Goal: Communication & Community: Answer question/provide support

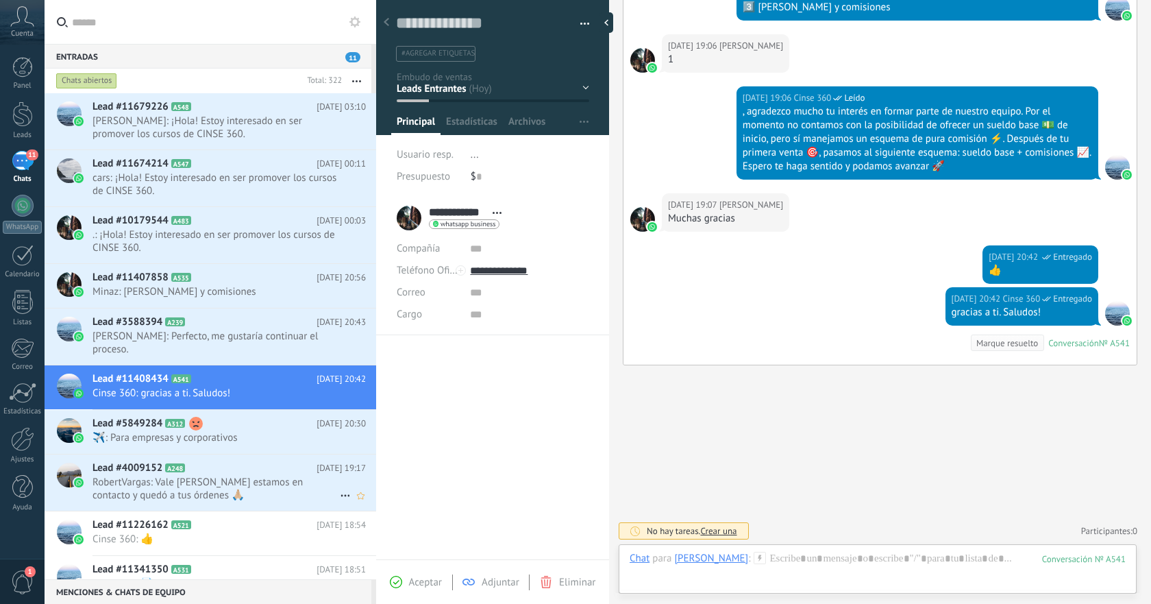
click at [242, 476] on span "RobertVargas: Vale [PERSON_NAME] estamos en contacto y quedó a tus órdenes 🙏🏼" at bounding box center [216, 489] width 247 height 26
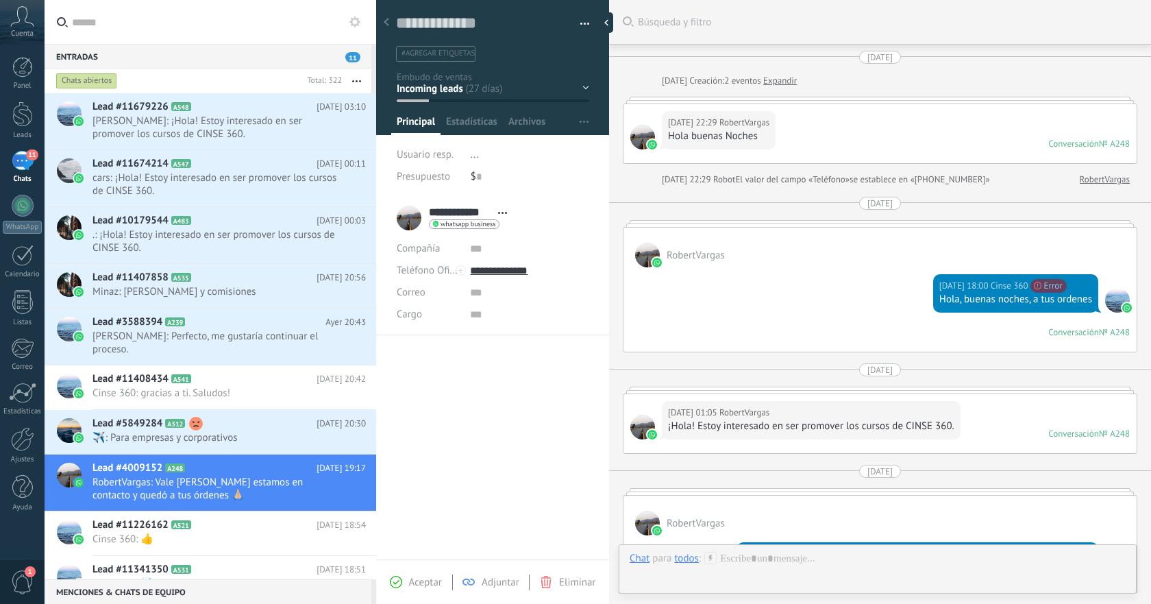
scroll to position [1629, 0]
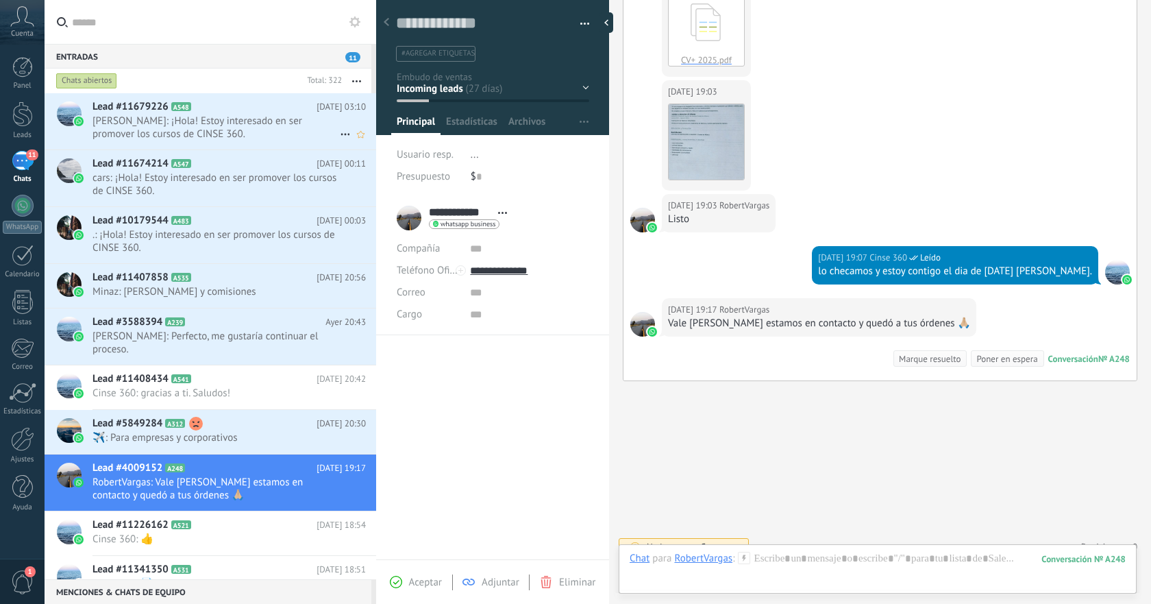
click at [259, 119] on span "[PERSON_NAME]: ¡Hola! Estoy interesado en ser promover los cursos de CINSE 360." at bounding box center [216, 127] width 247 height 26
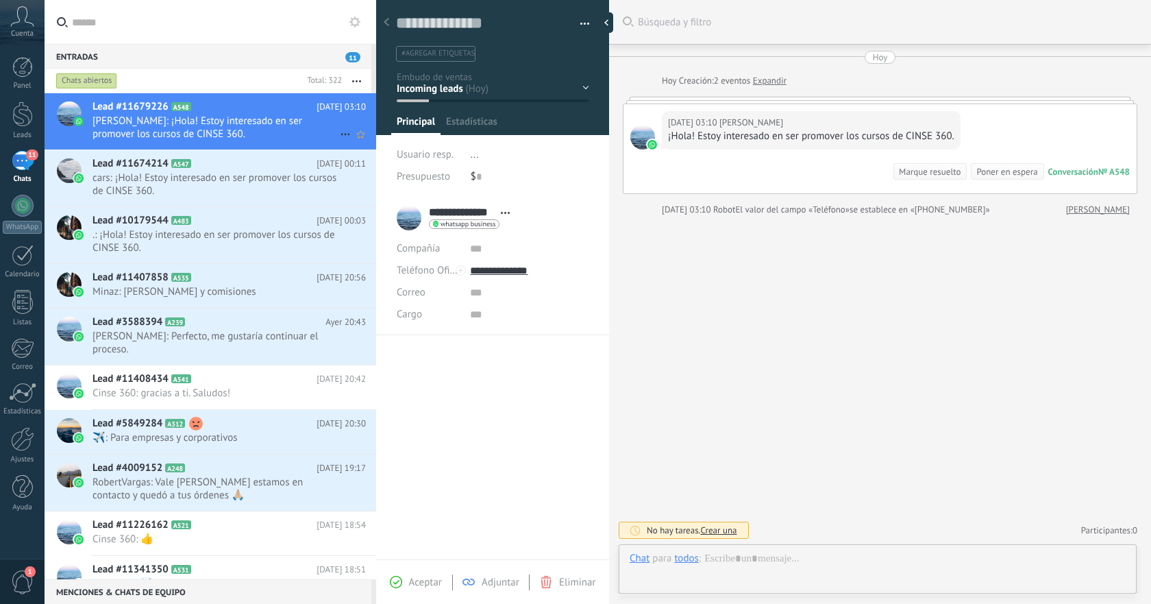
scroll to position [21, 0]
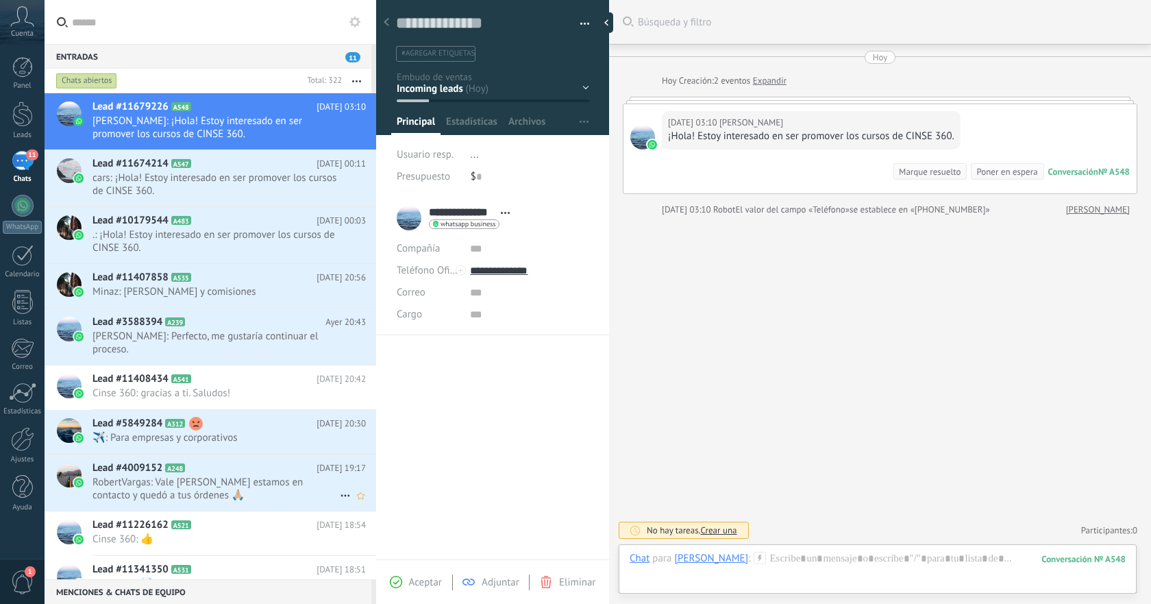
click at [242, 476] on span "RobertVargas: Vale [PERSON_NAME] estamos en contacto y quedó a tus órdenes 🙏🏼" at bounding box center [216, 489] width 247 height 26
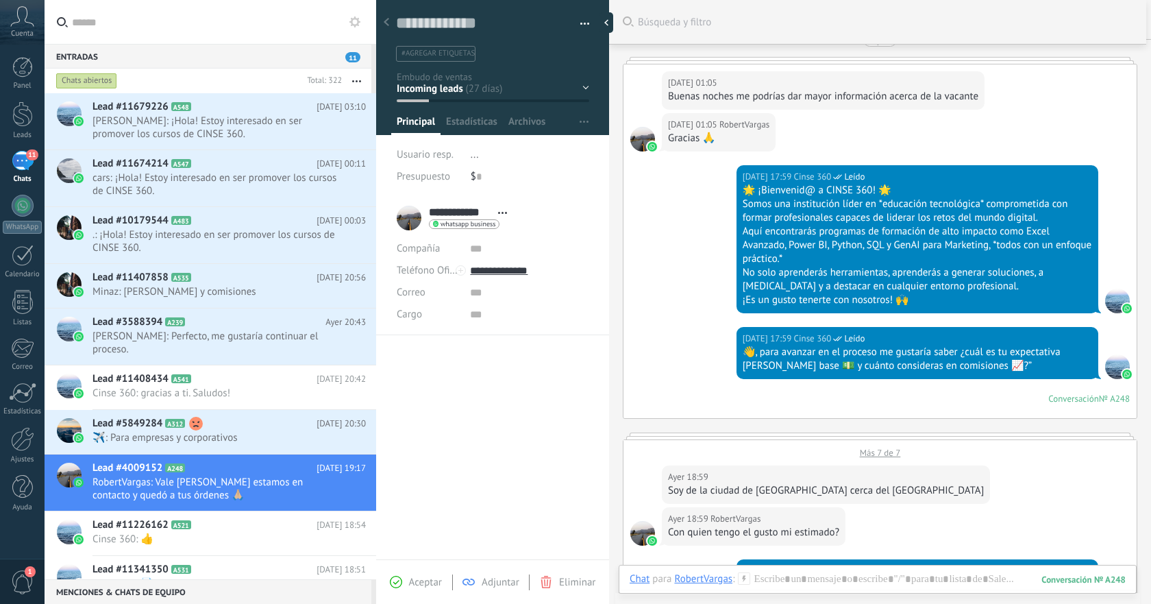
scroll to position [911, 0]
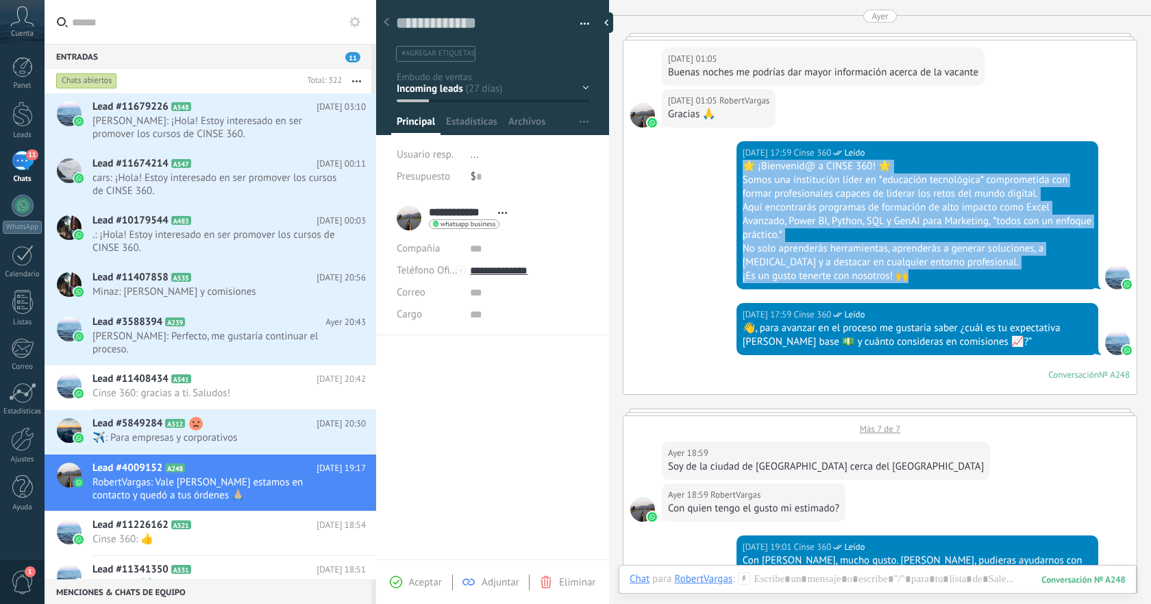
drag, startPoint x: 742, startPoint y: 165, endPoint x: 968, endPoint y: 271, distance: 250.5
click at [968, 271] on div "🌟 ¡Bienvenid@ a CINSE 360! 🌟 Somos una institución líder en *educación tecnológ…" at bounding box center [918, 221] width 350 height 123
copy div "🌟 ¡Bienvenid@ a CINSE 360! 🌟 Somos una institución líder en *educación tecnológ…"
click at [304, 113] on h2 "Lead #11679226 A548" at bounding box center [205, 107] width 224 height 14
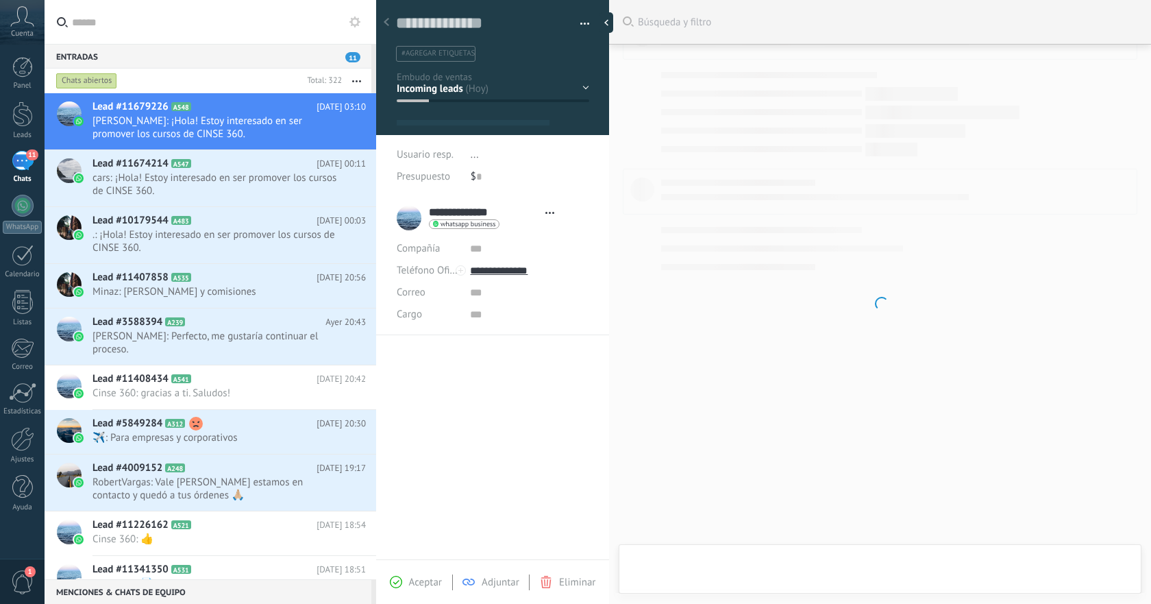
type textarea "**********"
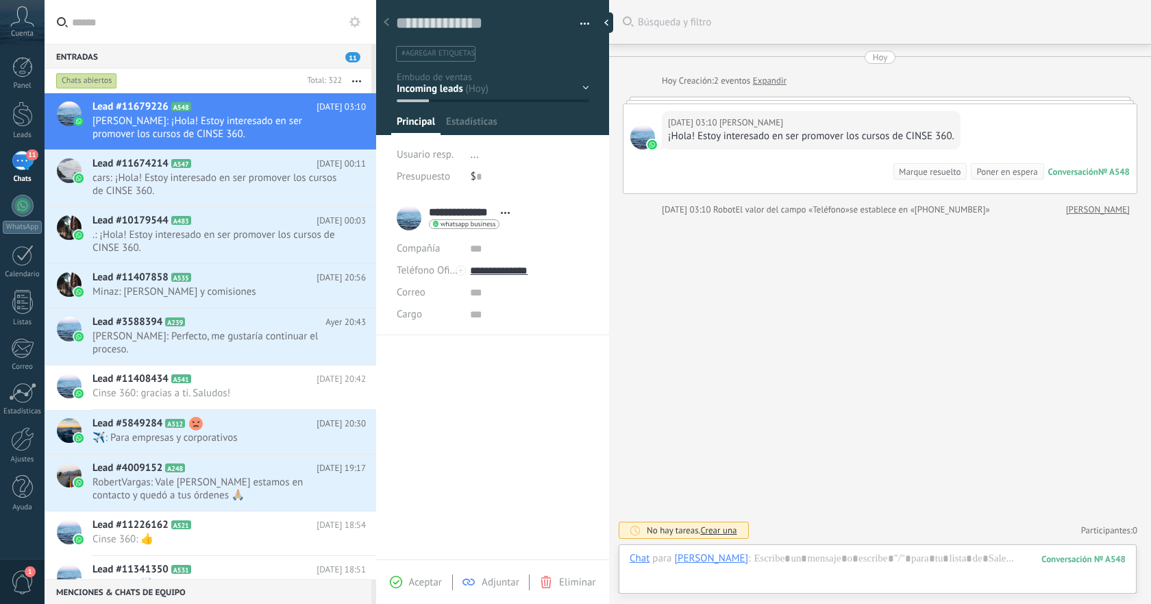
scroll to position [21, 0]
click at [814, 553] on div at bounding box center [878, 572] width 496 height 41
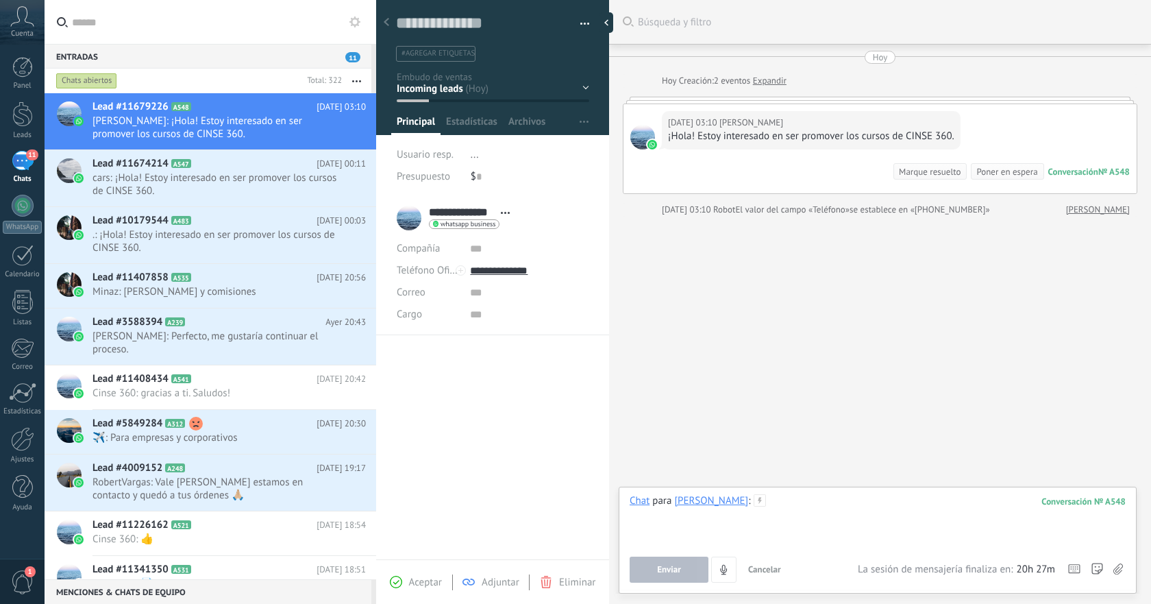
paste div
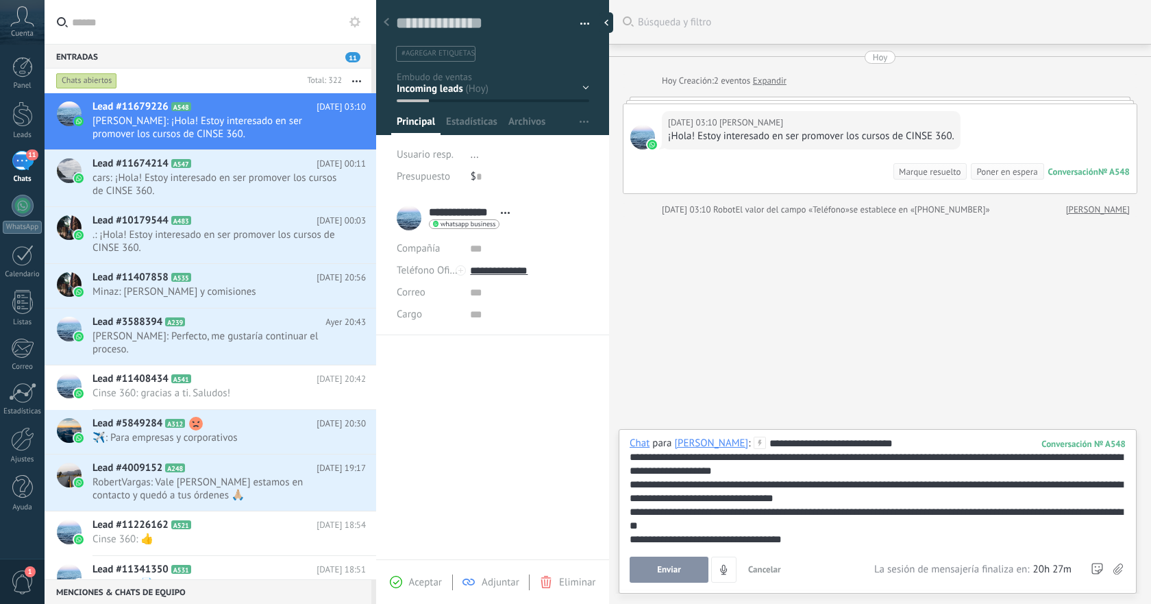
click at [676, 572] on span "Enviar" at bounding box center [669, 570] width 24 height 10
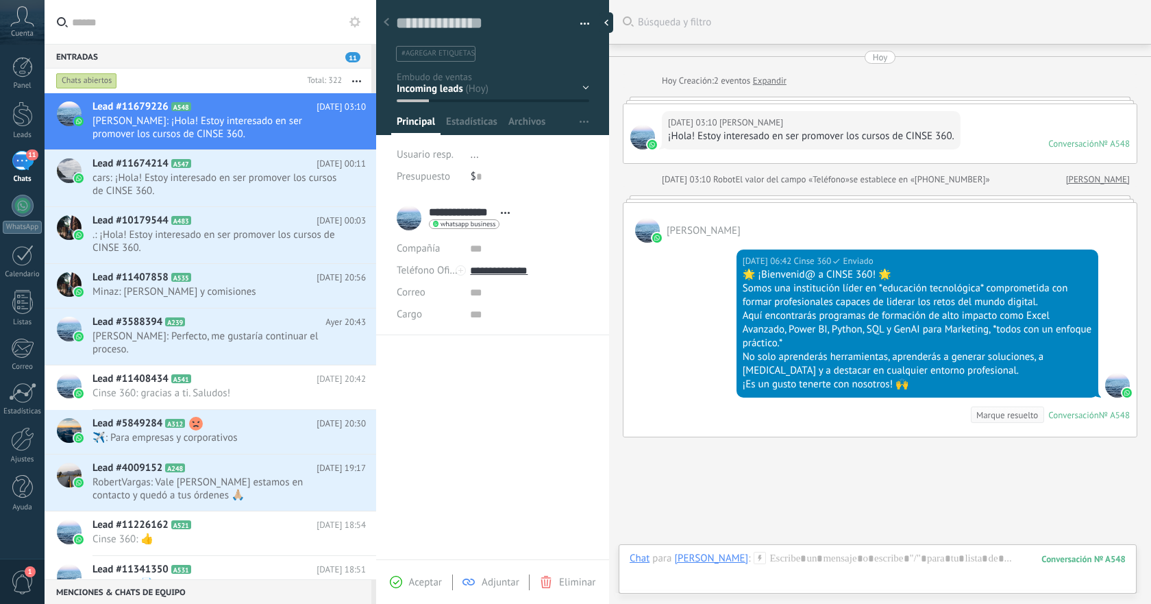
scroll to position [72, 0]
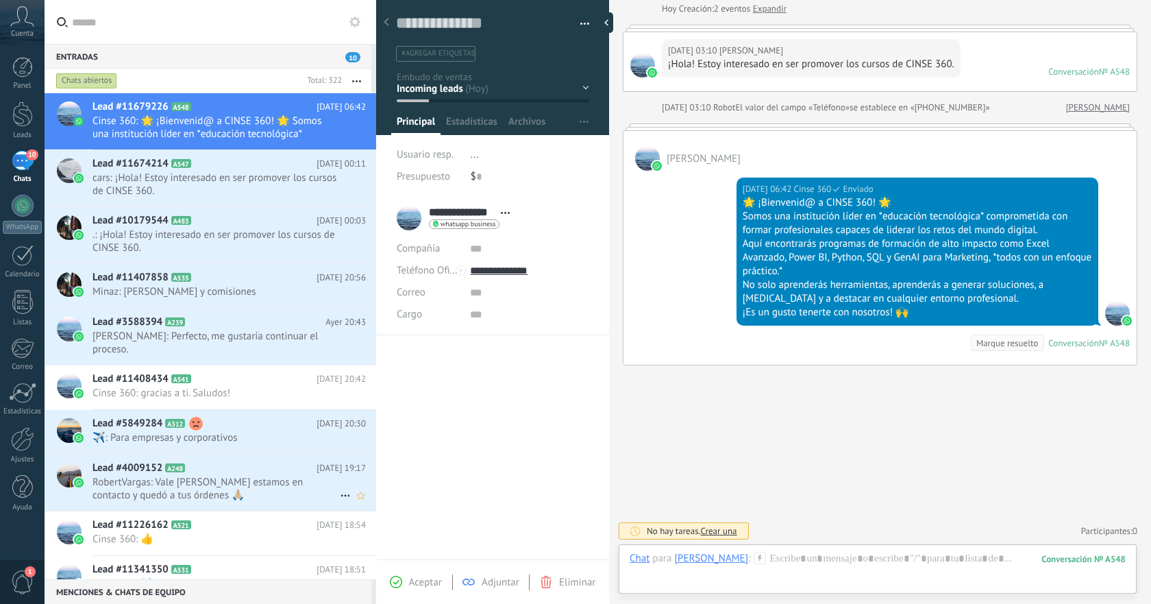
click at [241, 476] on span "RobertVargas: Vale [PERSON_NAME] estamos en contacto y quedó a tus órdenes 🙏🏼" at bounding box center [216, 489] width 247 height 26
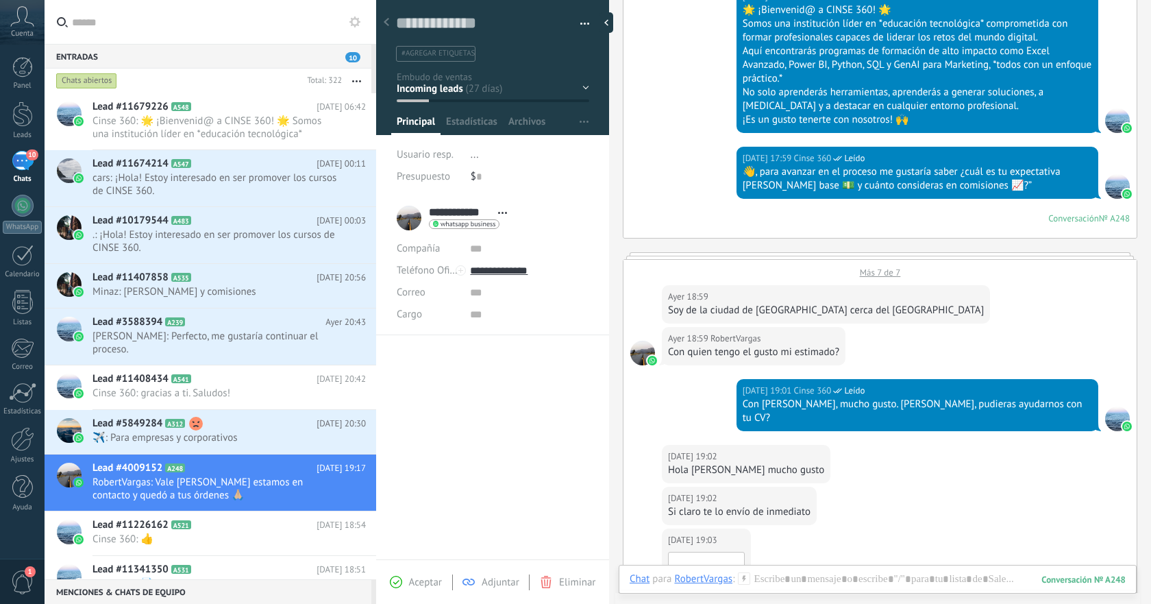
scroll to position [1083, 0]
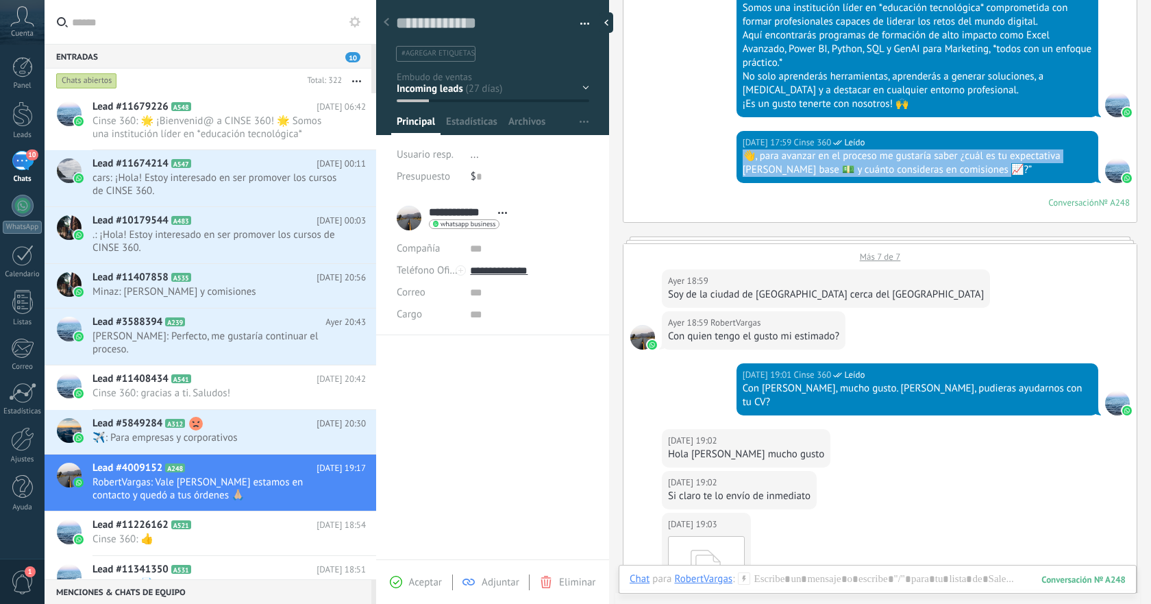
drag, startPoint x: 743, startPoint y: 154, endPoint x: 1001, endPoint y: 175, distance: 258.6
click at [1001, 175] on div "[DATE] 17:59 Cinse 360 Leído 👋, para avanzar en el proceso me gustaría saber ¿c…" at bounding box center [918, 157] width 362 height 52
copy div "👋, para avanzar en el proceso me gustaría saber ¿cuál es tu expectativa [PERSON…"
click at [276, 124] on span "Cinse 360: 🌟 ¡Bienvenid@ a CINSE 360! 🌟 Somos una institución líder en *educaci…" at bounding box center [216, 127] width 247 height 26
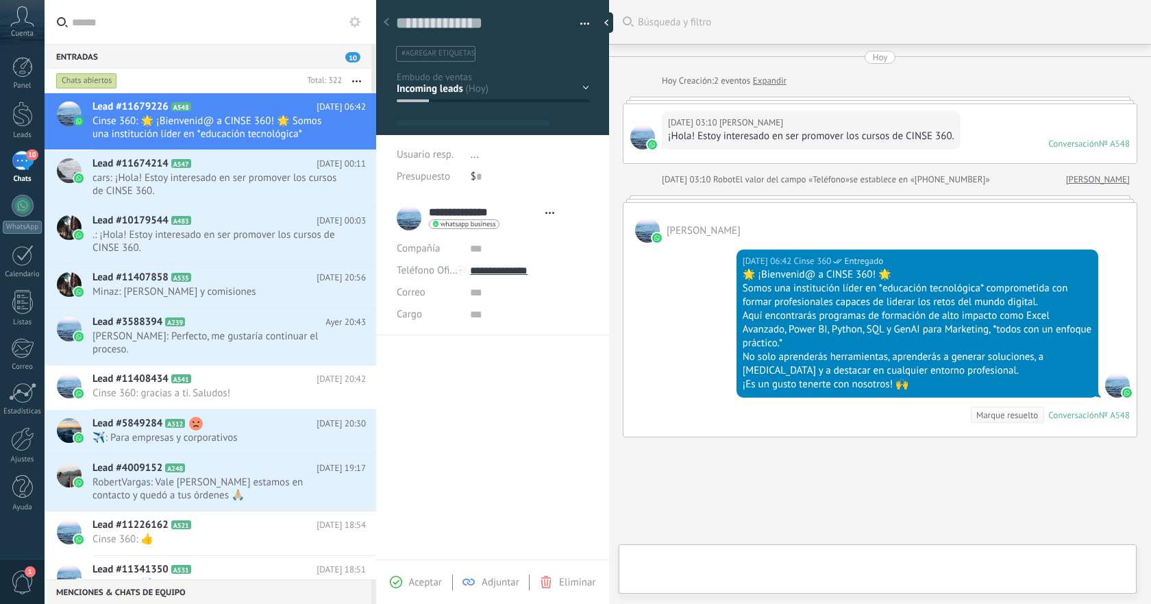
type textarea "**********"
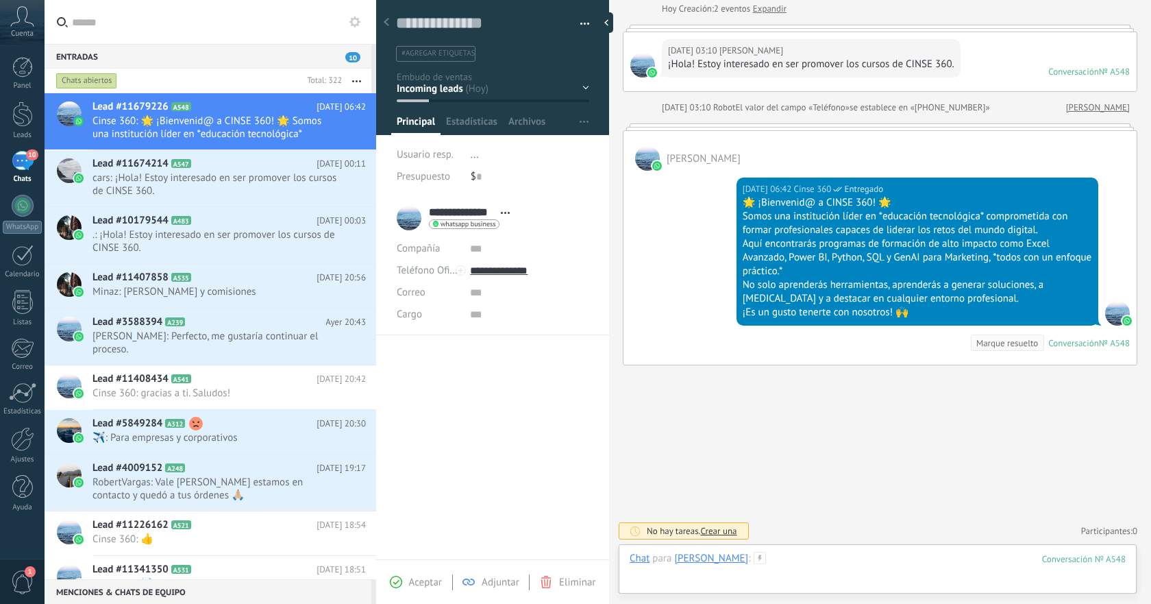
click at [816, 554] on div at bounding box center [878, 572] width 496 height 41
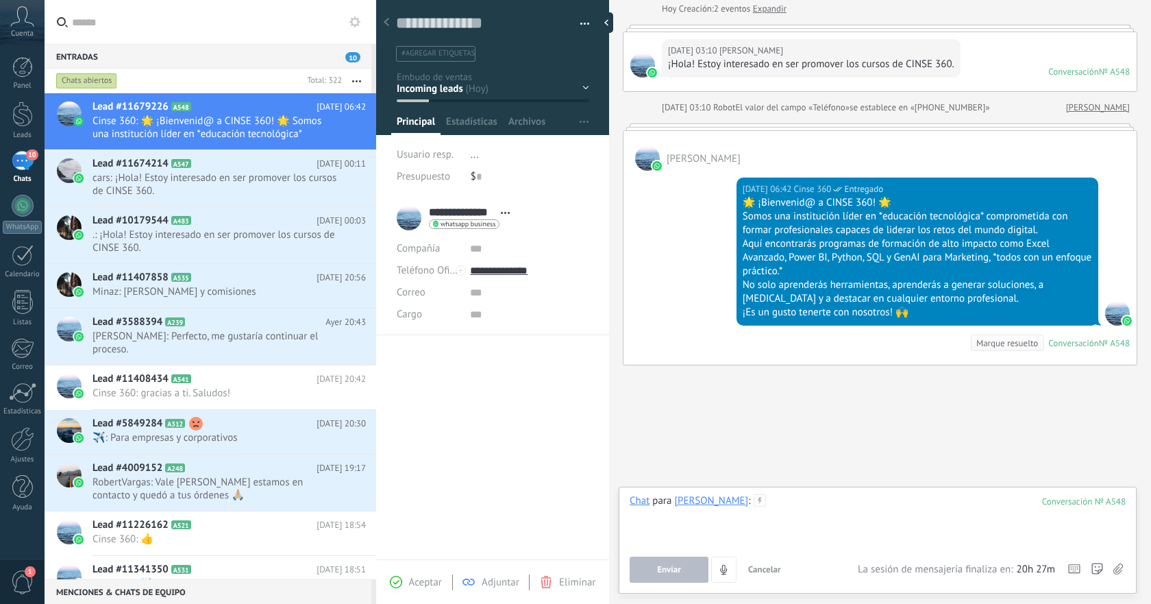
paste div
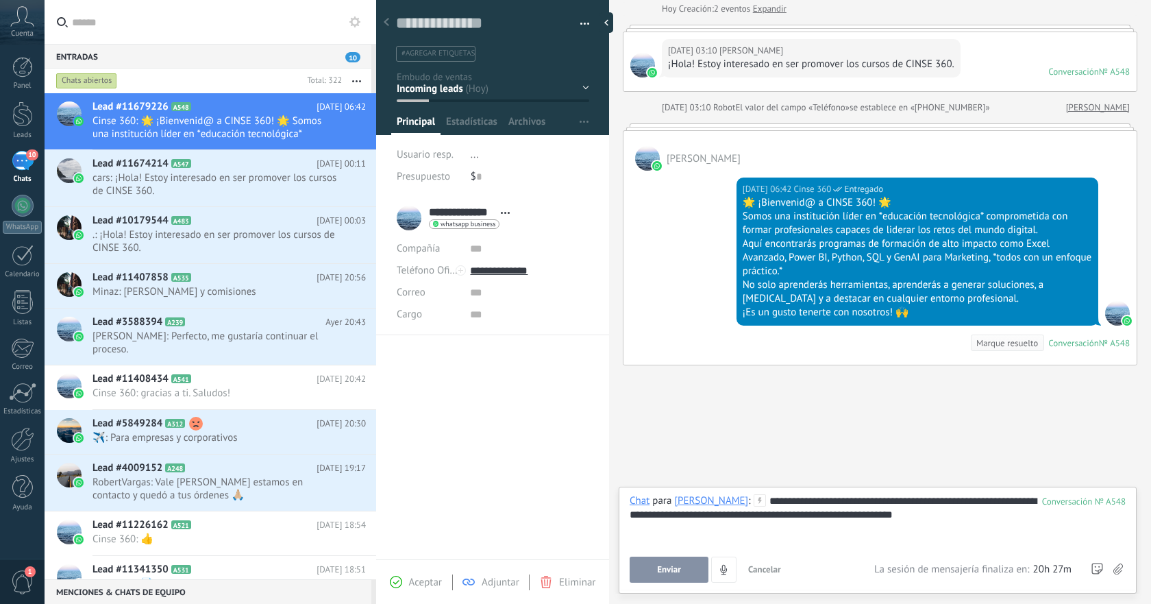
click at [679, 570] on span "Enviar" at bounding box center [669, 570] width 24 height 10
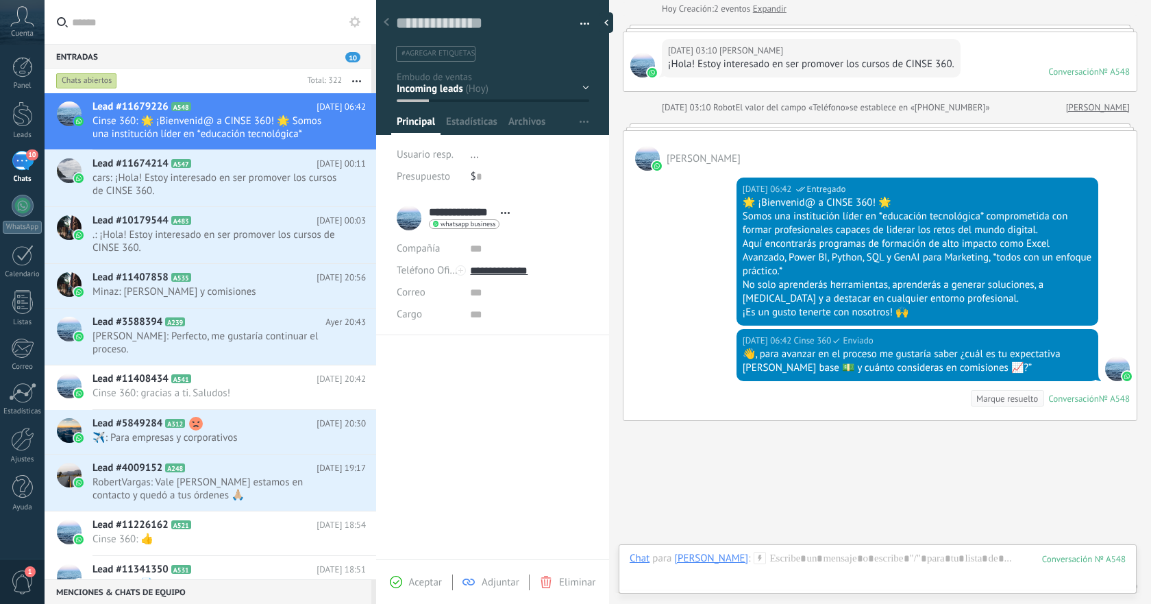
scroll to position [127, 0]
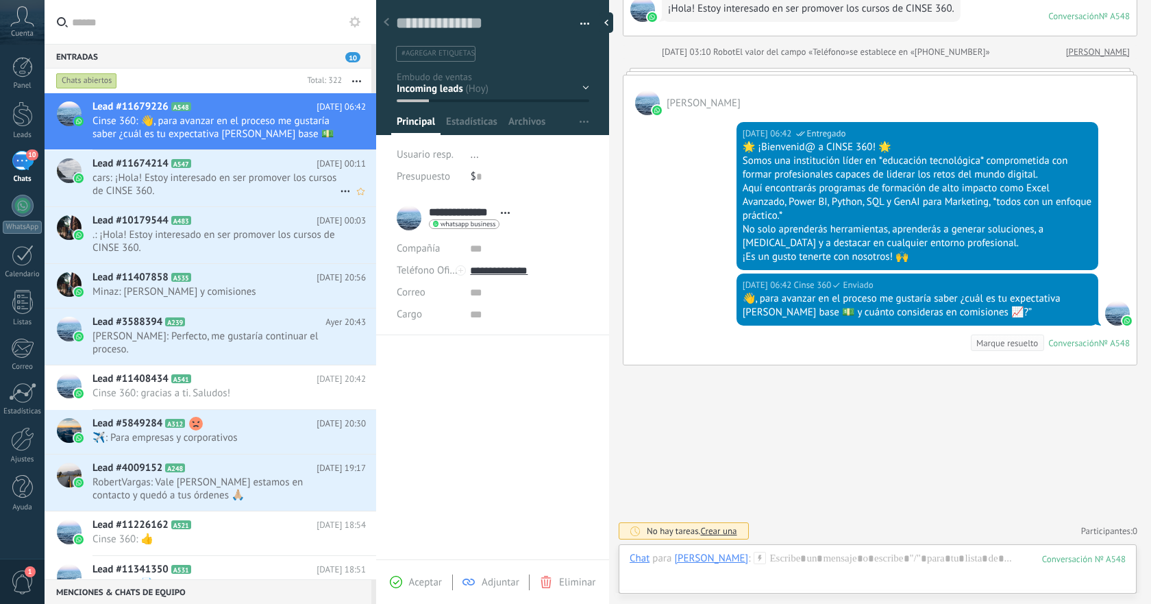
click at [266, 167] on h2 "Lead #11674214 A547" at bounding box center [205, 164] width 224 height 14
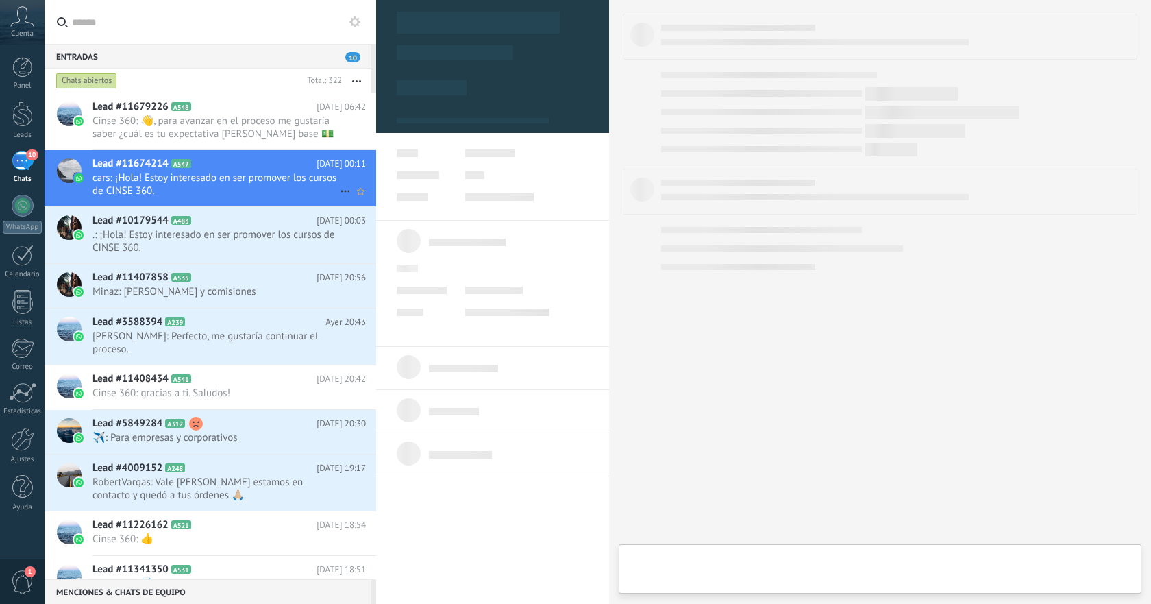
type textarea "**********"
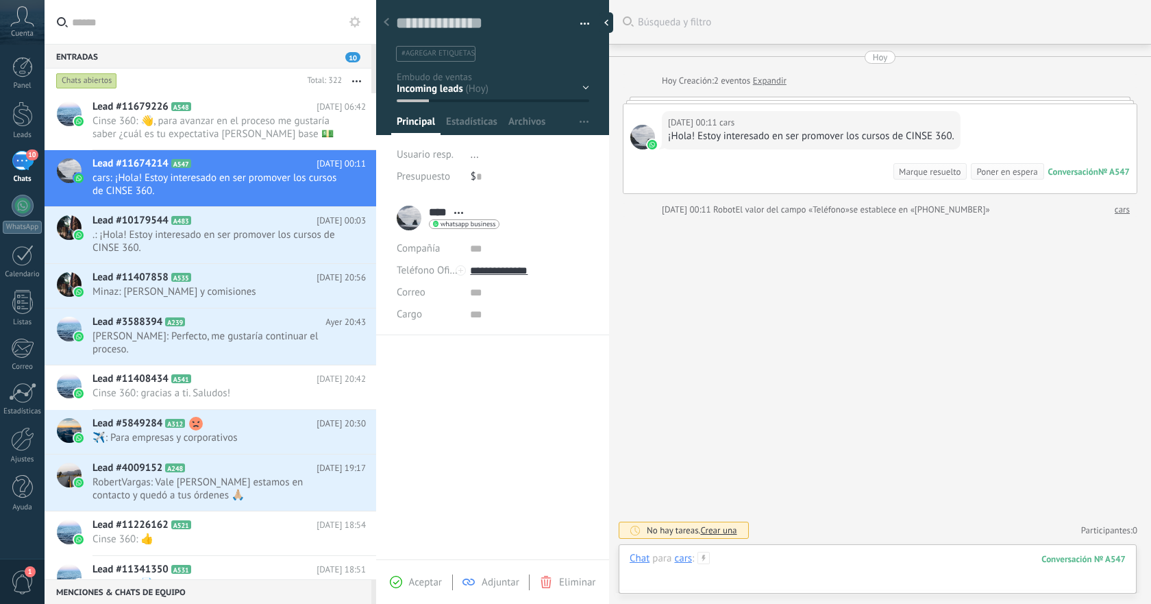
click at [802, 558] on div at bounding box center [878, 572] width 496 height 41
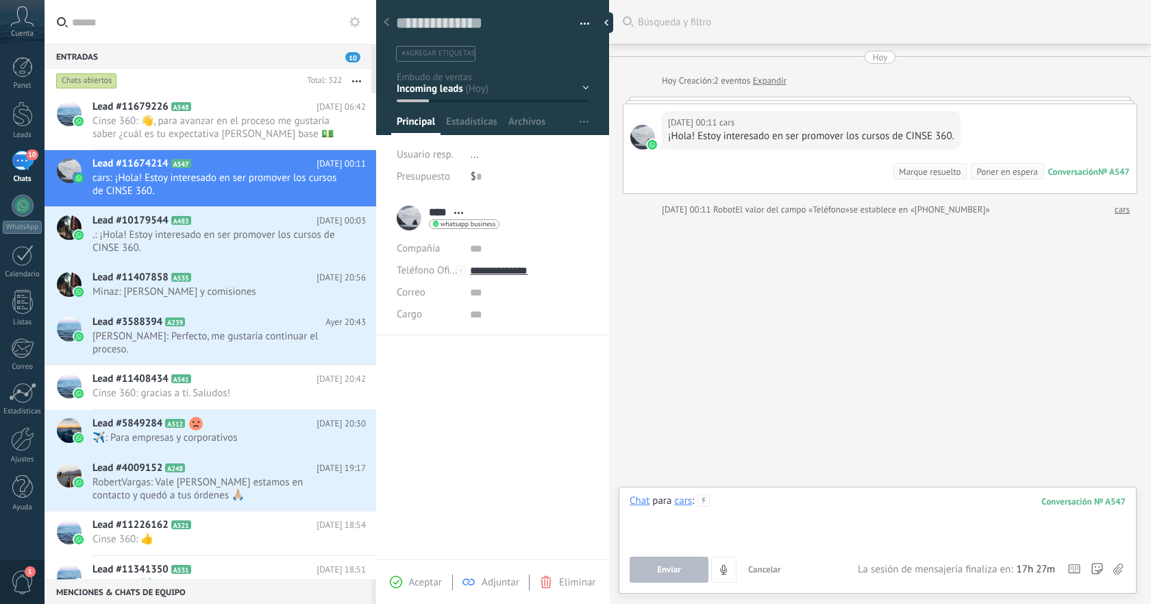
paste div
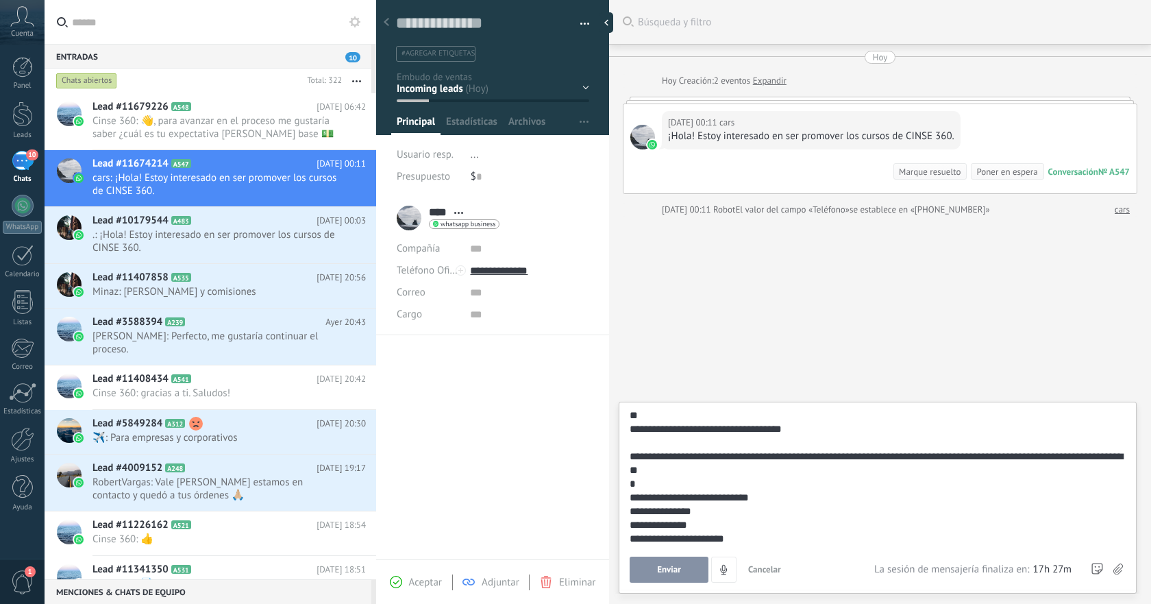
scroll to position [88, 0]
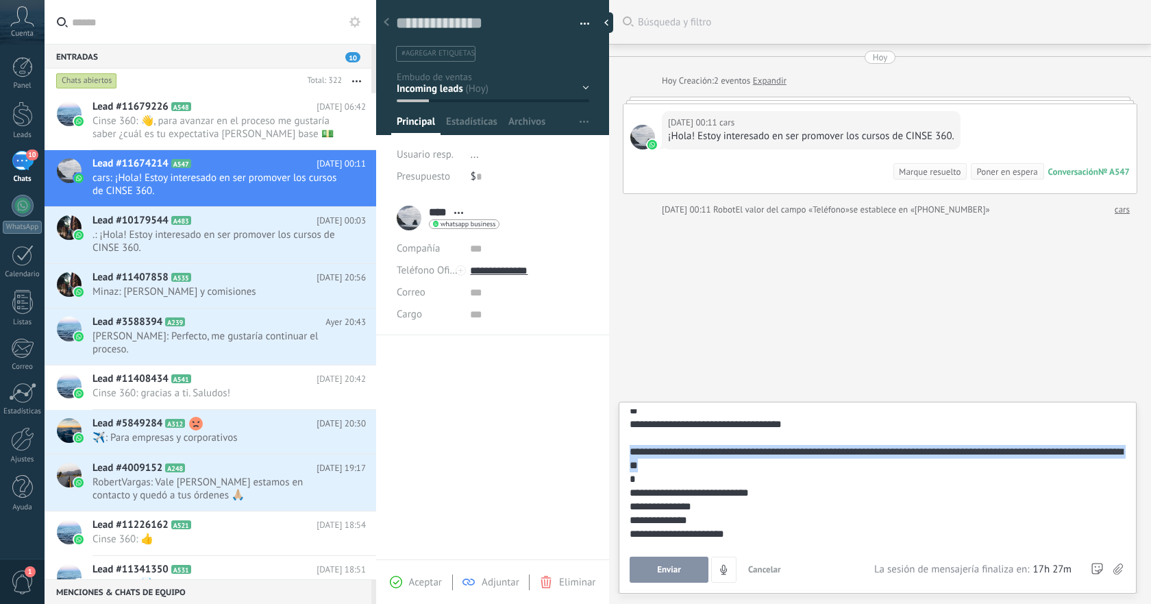
drag, startPoint x: 630, startPoint y: 453, endPoint x: 746, endPoint y: 463, distance: 116.3
click at [746, 463] on div "**********" at bounding box center [875, 458] width 491 height 27
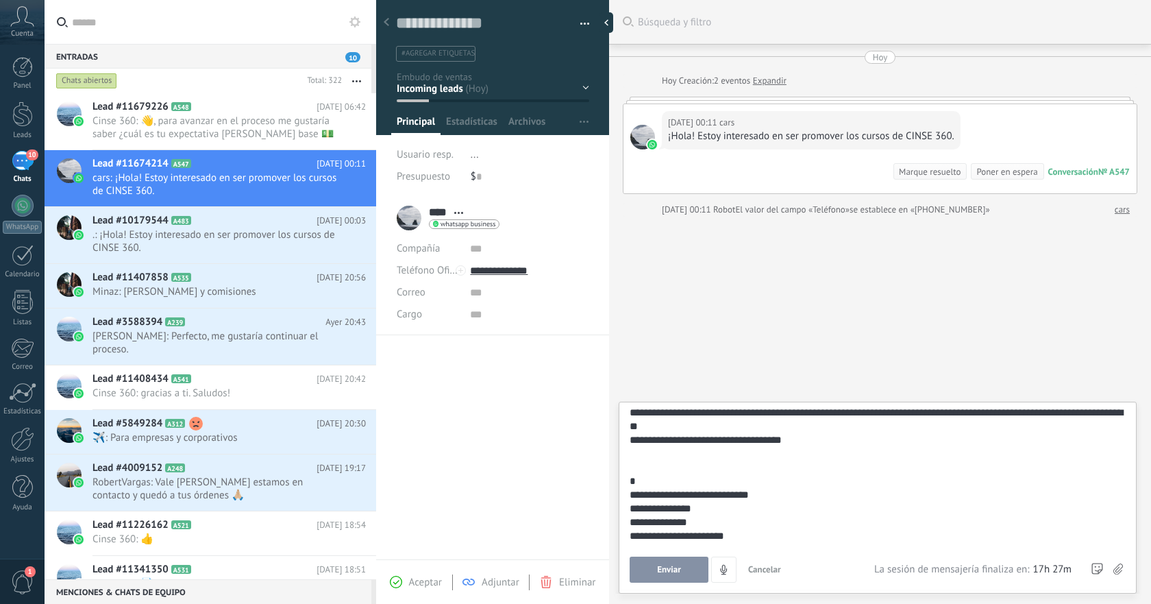
scroll to position [82, 0]
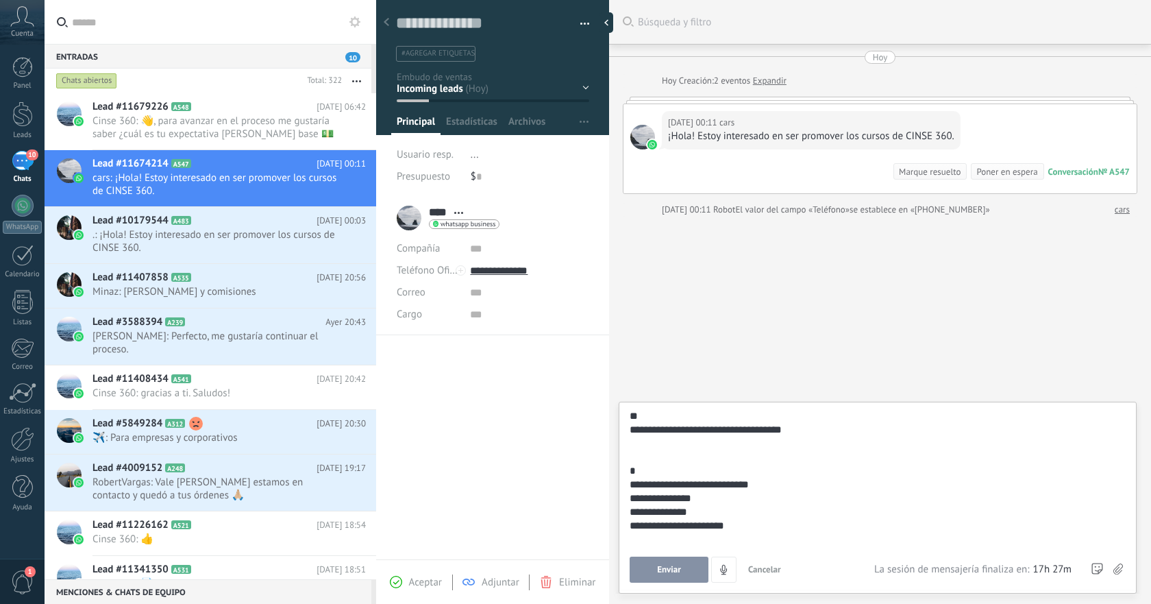
click at [678, 561] on button "Enviar" at bounding box center [669, 570] width 79 height 26
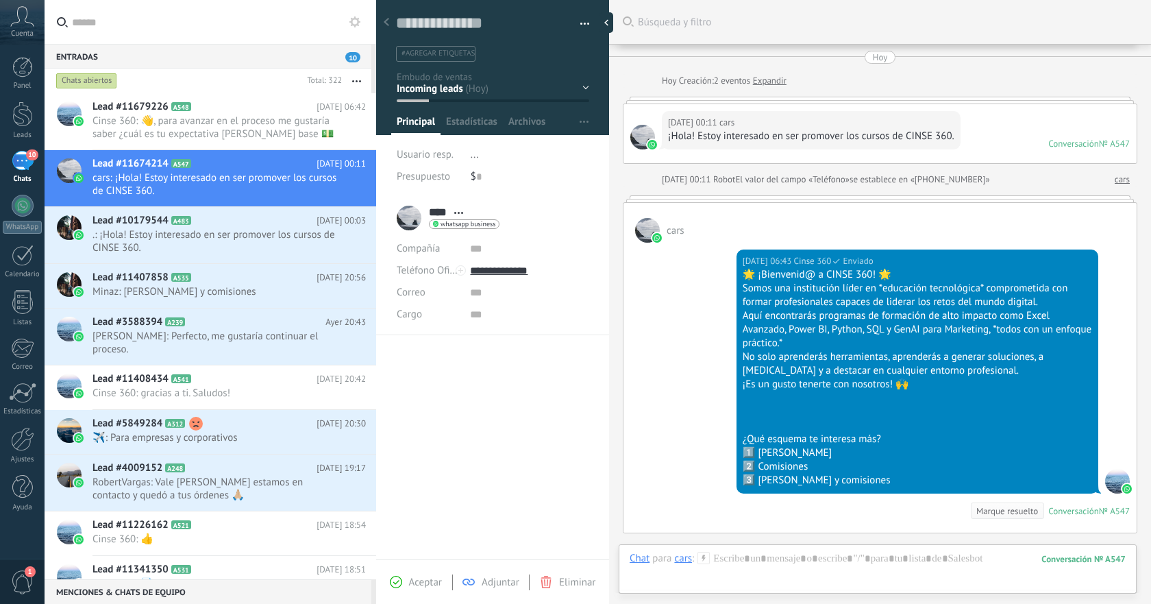
scroll to position [168, 0]
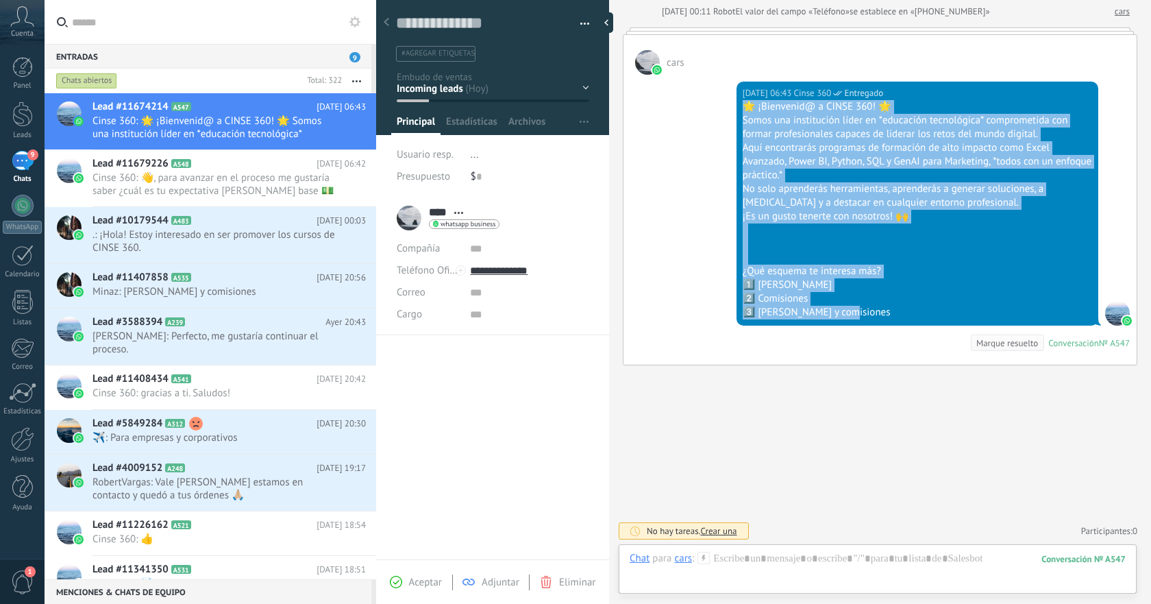
drag, startPoint x: 741, startPoint y: 103, endPoint x: 925, endPoint y: 308, distance: 276.2
click at [925, 308] on div "🌟 ¡Bienvenid@ a CINSE 360! 🌟 Somos una institución líder en *educación tecnológ…" at bounding box center [918, 209] width 350 height 219
copy div "🌟 ¡Bienvenid@ a CINSE 360! 🌟 Somos una institución líder en *educación tecnológ…"
click at [280, 230] on span ".: ¡Hola! Estoy interesado en ser promover los cursos de CINSE 360." at bounding box center [216, 241] width 247 height 26
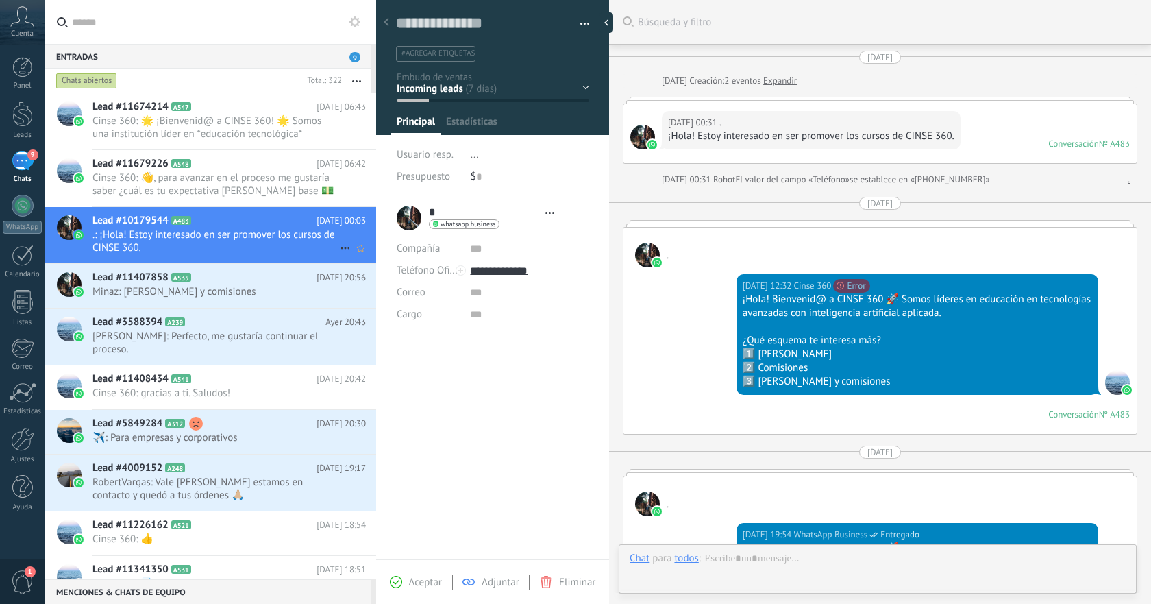
type textarea "**********"
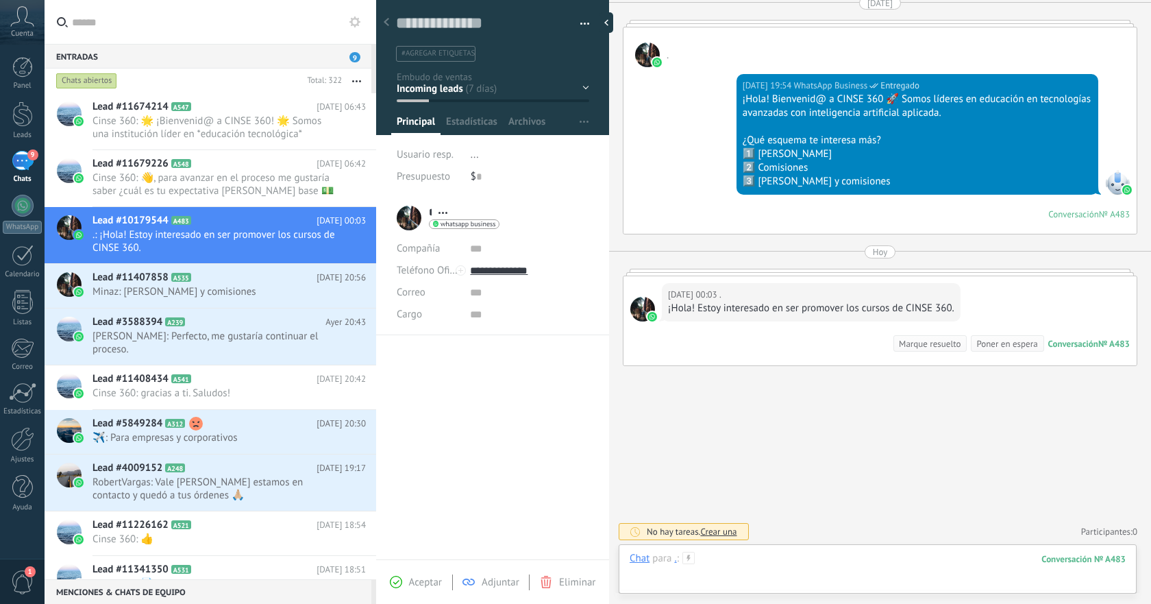
click at [798, 554] on div at bounding box center [878, 572] width 496 height 41
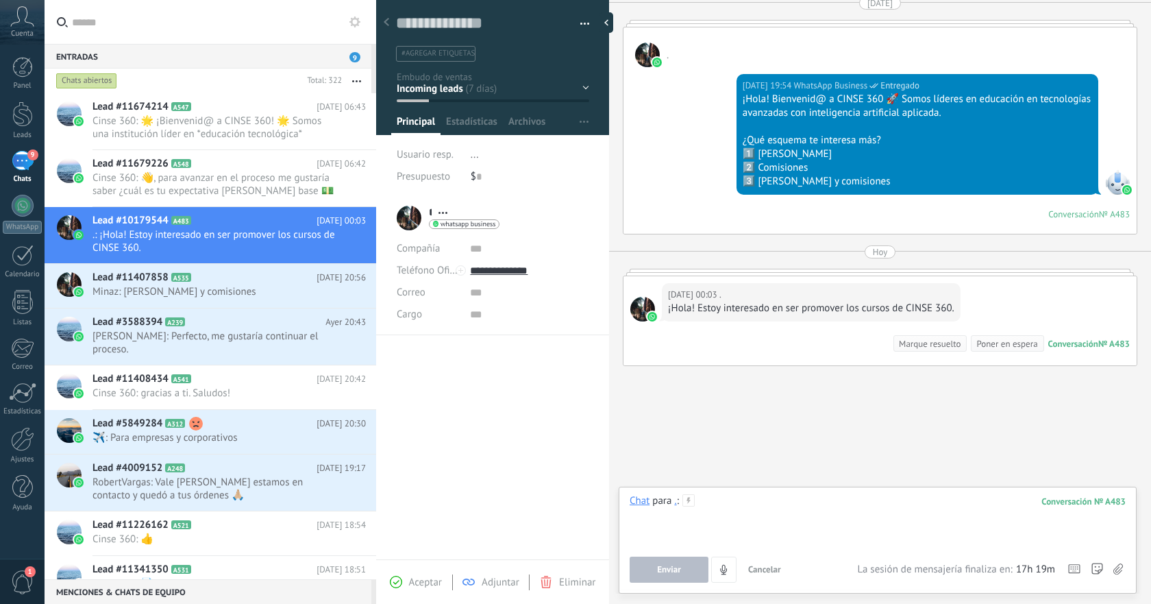
paste div
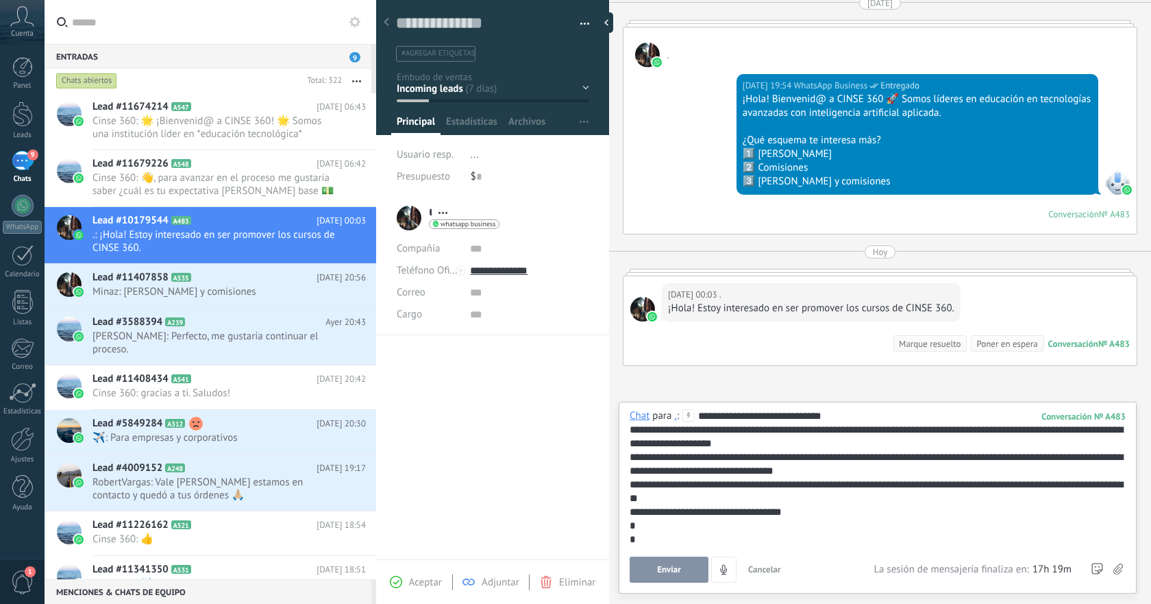
click at [670, 576] on button "Enviar" at bounding box center [669, 570] width 79 height 26
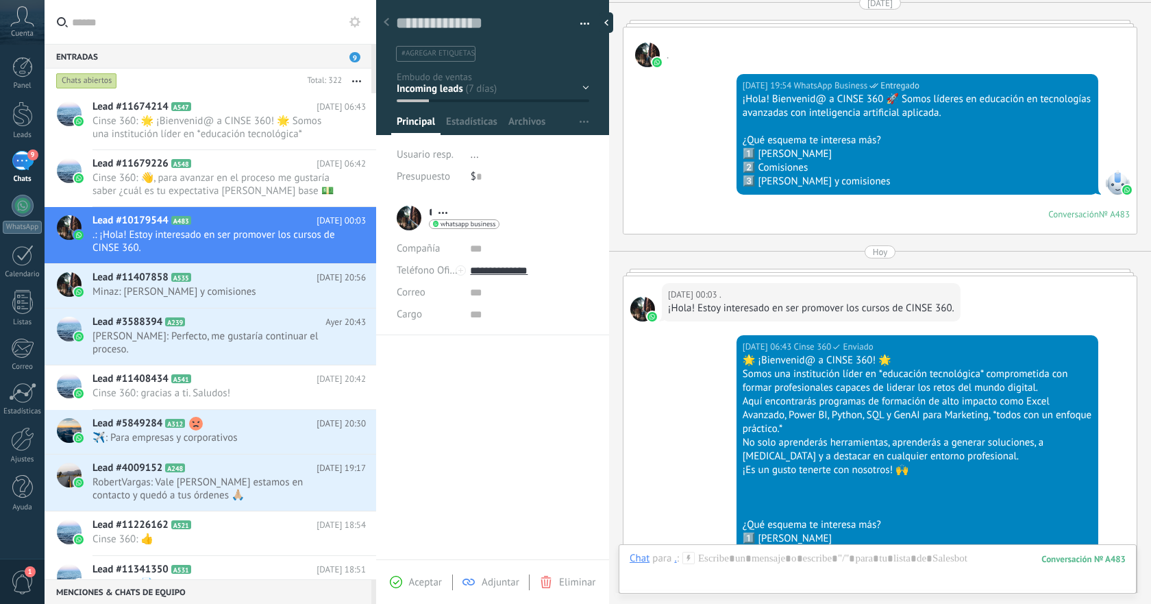
scroll to position [702, 0]
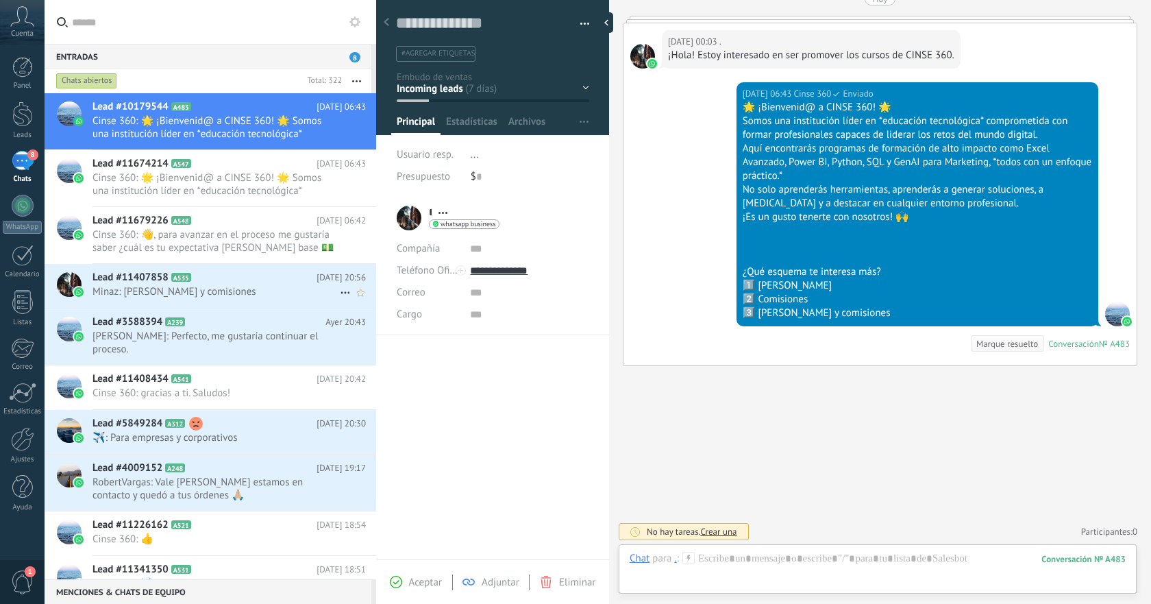
click at [247, 286] on span "Minaz: [PERSON_NAME] y comisiones" at bounding box center [216, 291] width 247 height 13
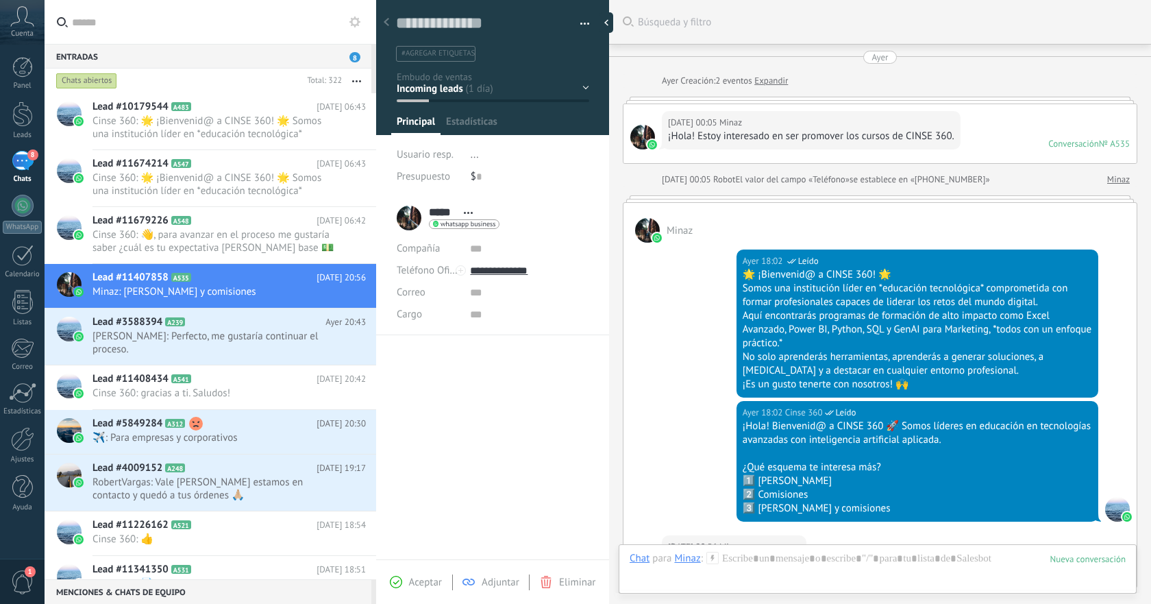
scroll to position [223, 0]
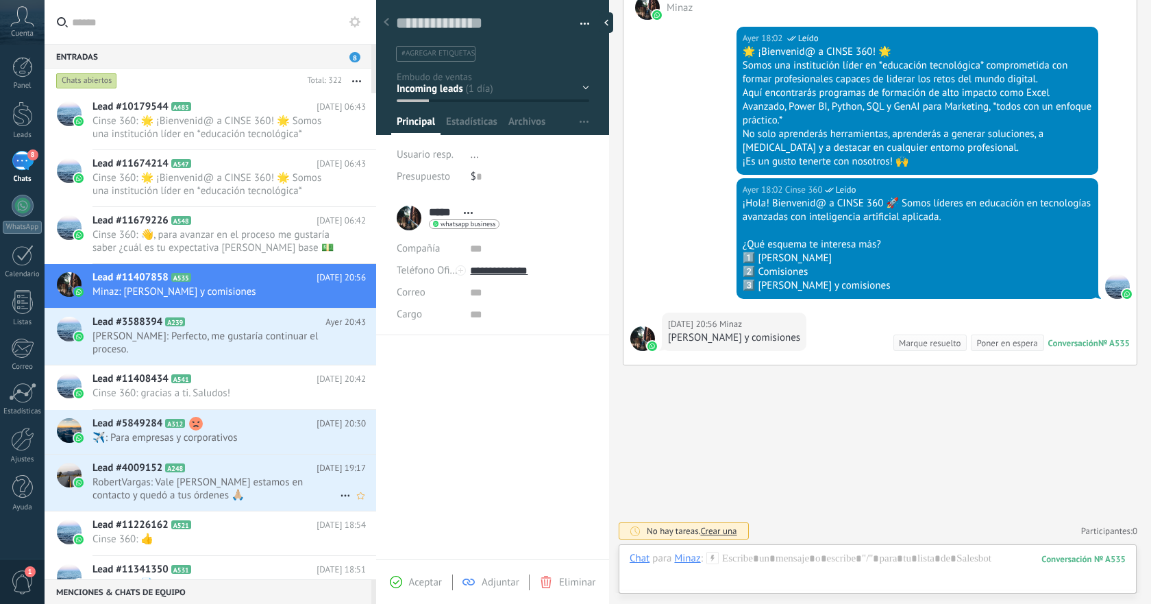
click at [263, 476] on span "RobertVargas: Vale [PERSON_NAME] estamos en contacto y quedó a tus órdenes 🙏🏼" at bounding box center [216, 489] width 247 height 26
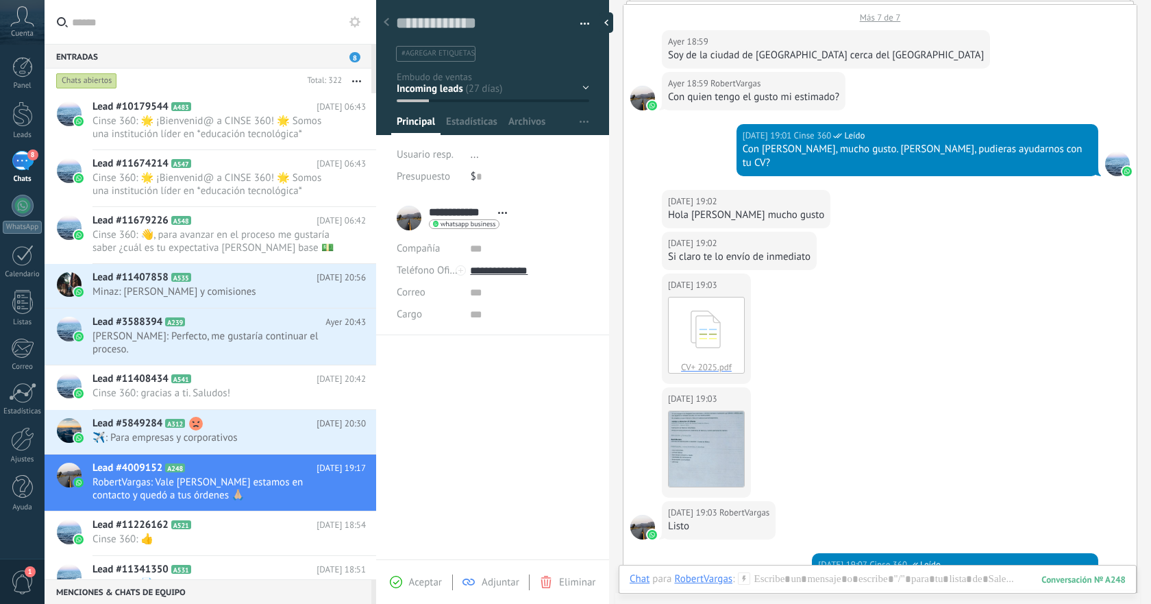
scroll to position [1350, 0]
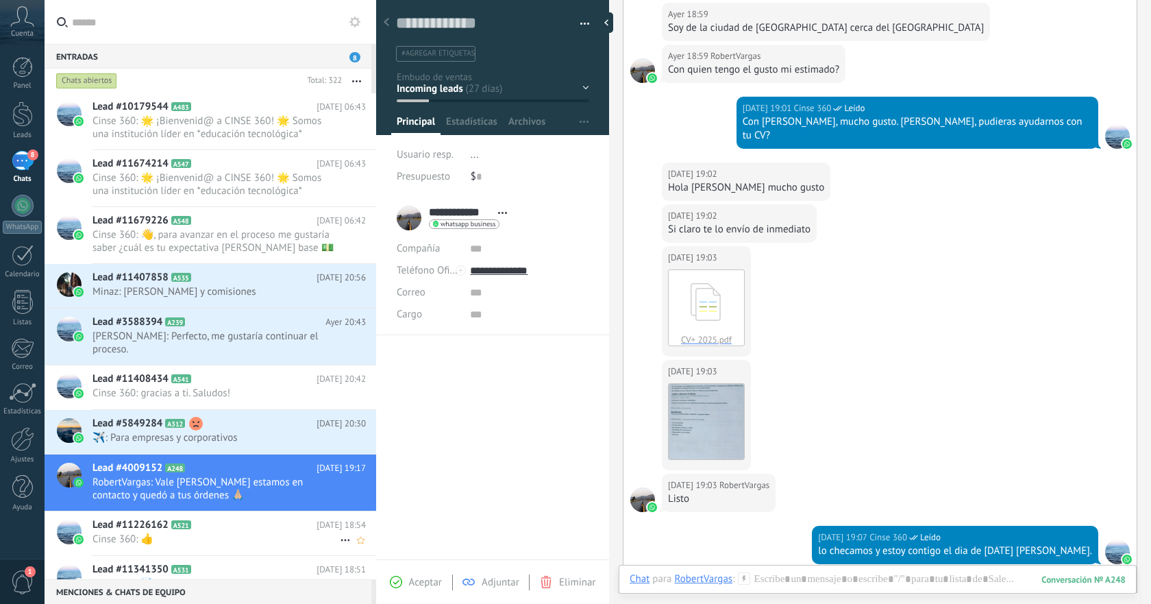
click at [241, 533] on span "Cinse 360: 👍" at bounding box center [216, 539] width 247 height 13
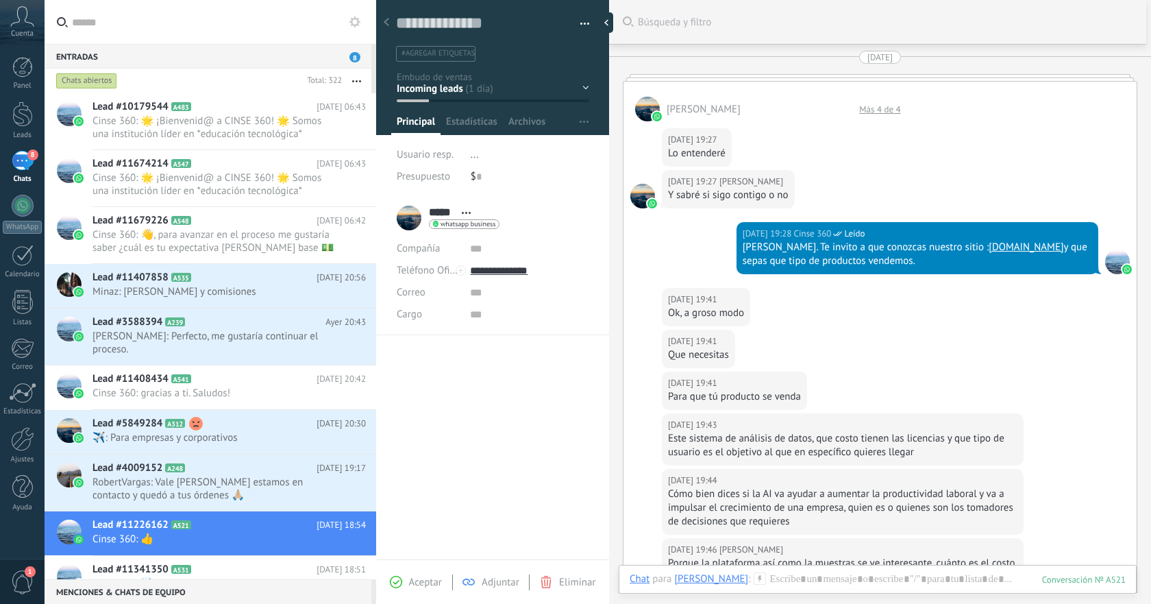
click at [870, 78] on div at bounding box center [880, 77] width 515 height 7
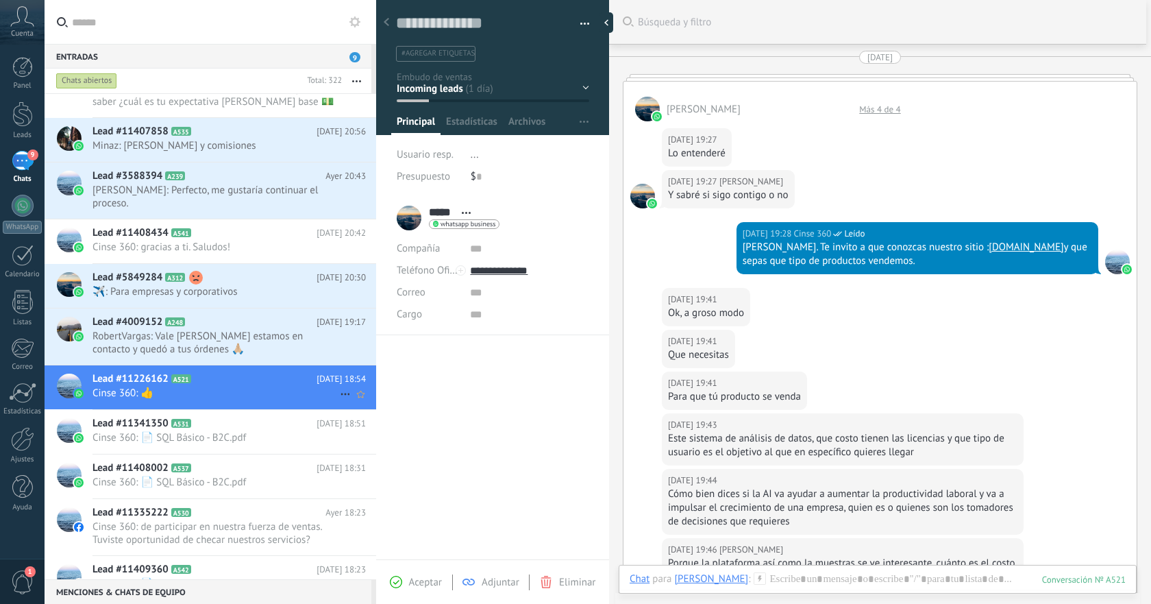
scroll to position [136, 0]
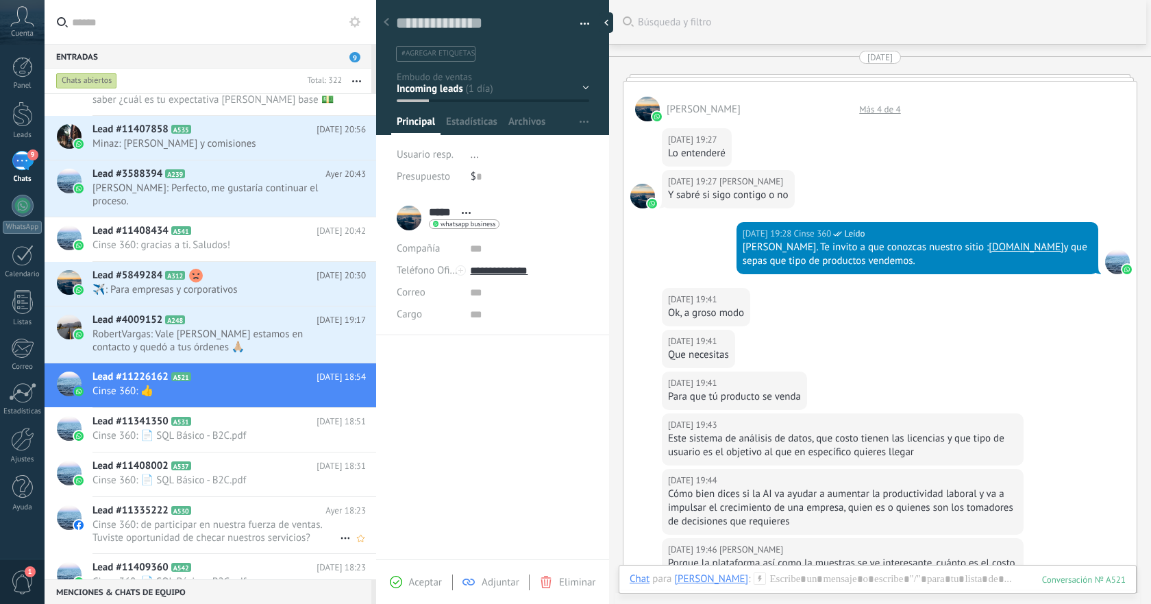
click at [275, 520] on span "Cinse 360: de participar en nuestra fuerza de ventas. Tuviste oportunidad de ch…" at bounding box center [216, 531] width 247 height 26
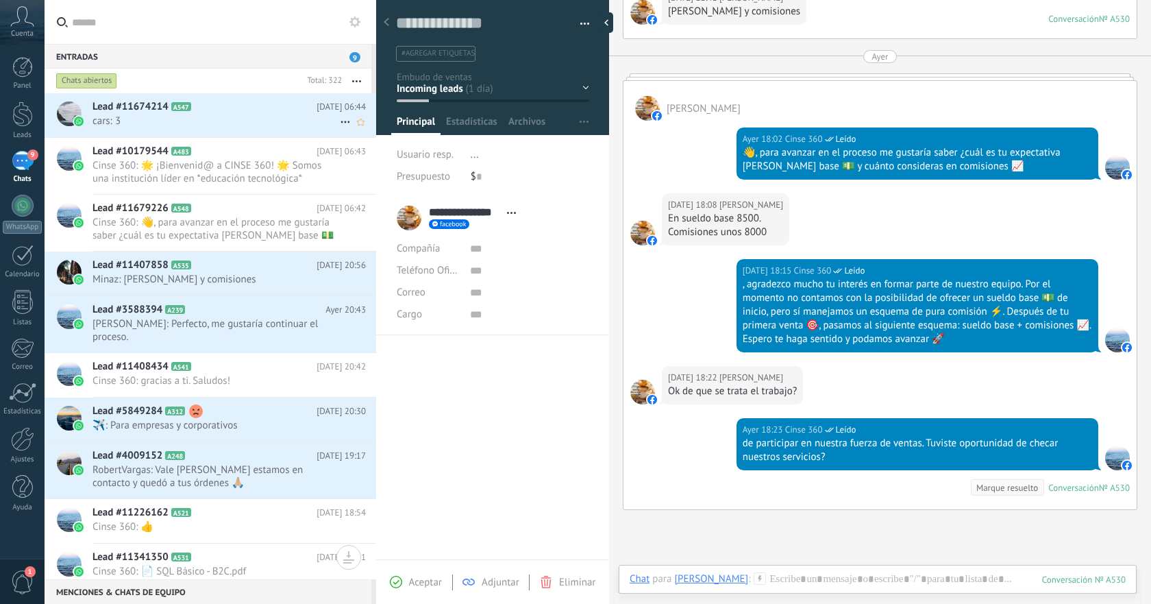
click at [263, 117] on span "cars: 3" at bounding box center [216, 120] width 247 height 13
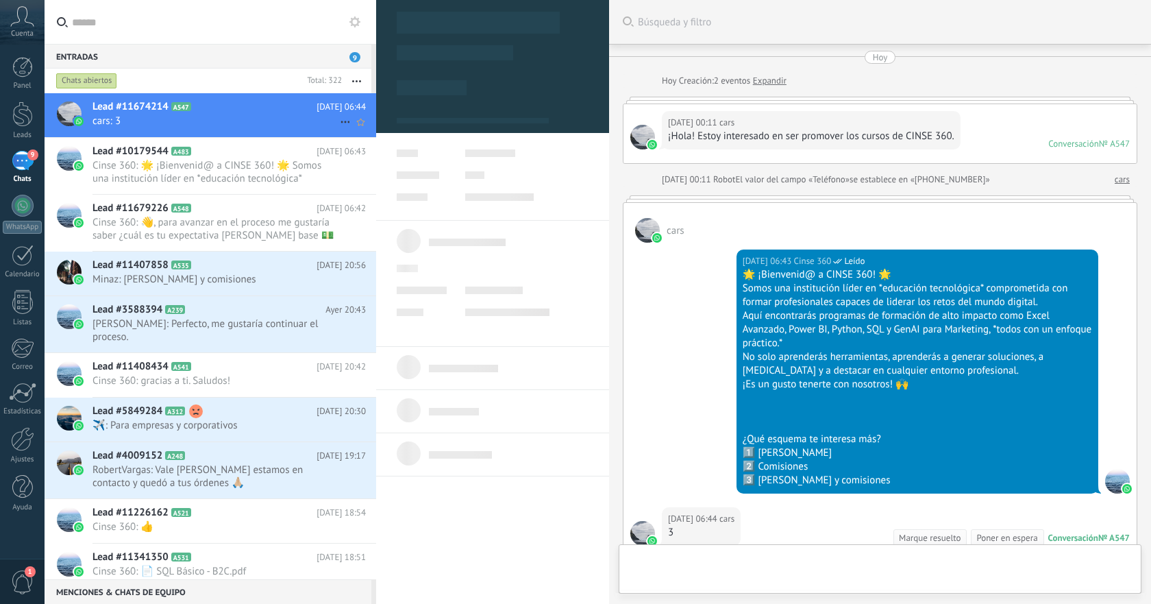
type textarea "**********"
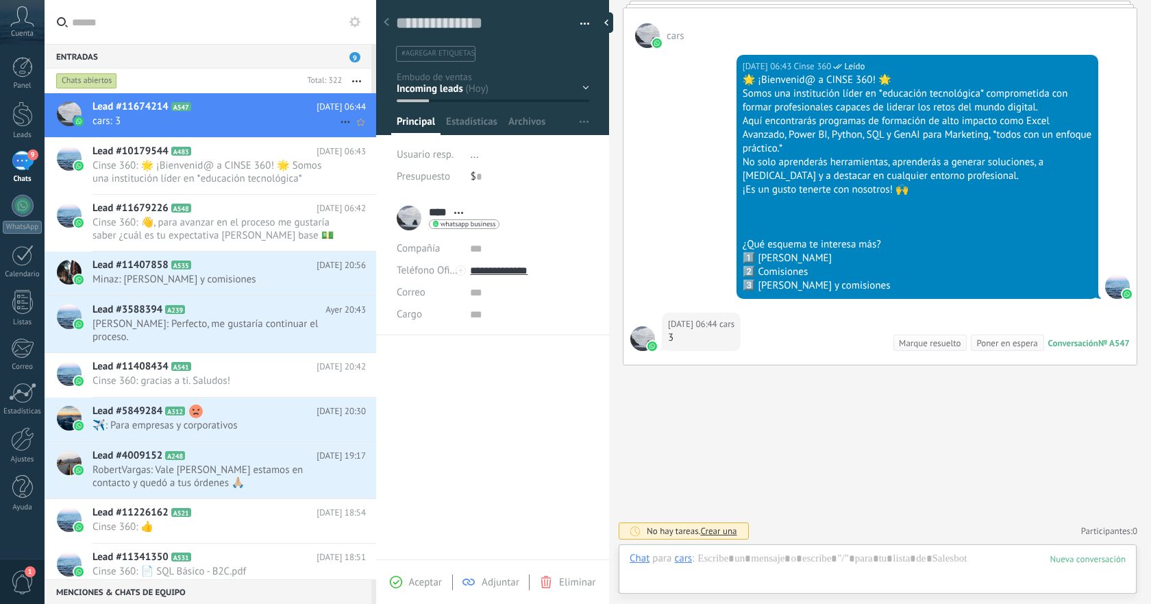
scroll to position [21, 0]
click at [803, 559] on div at bounding box center [878, 572] width 496 height 41
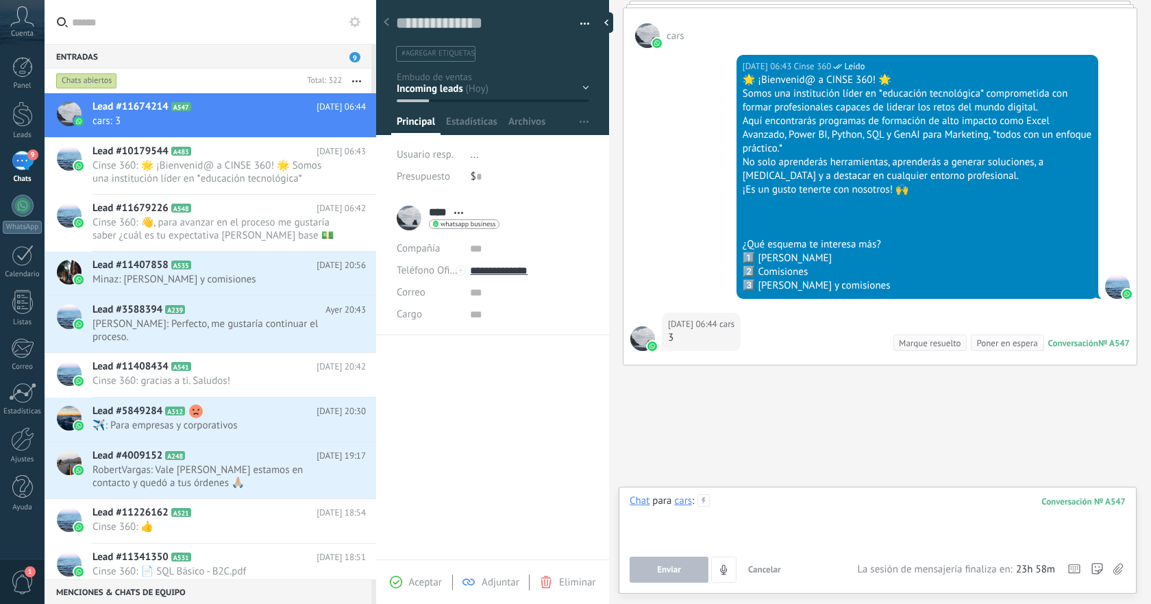
paste div
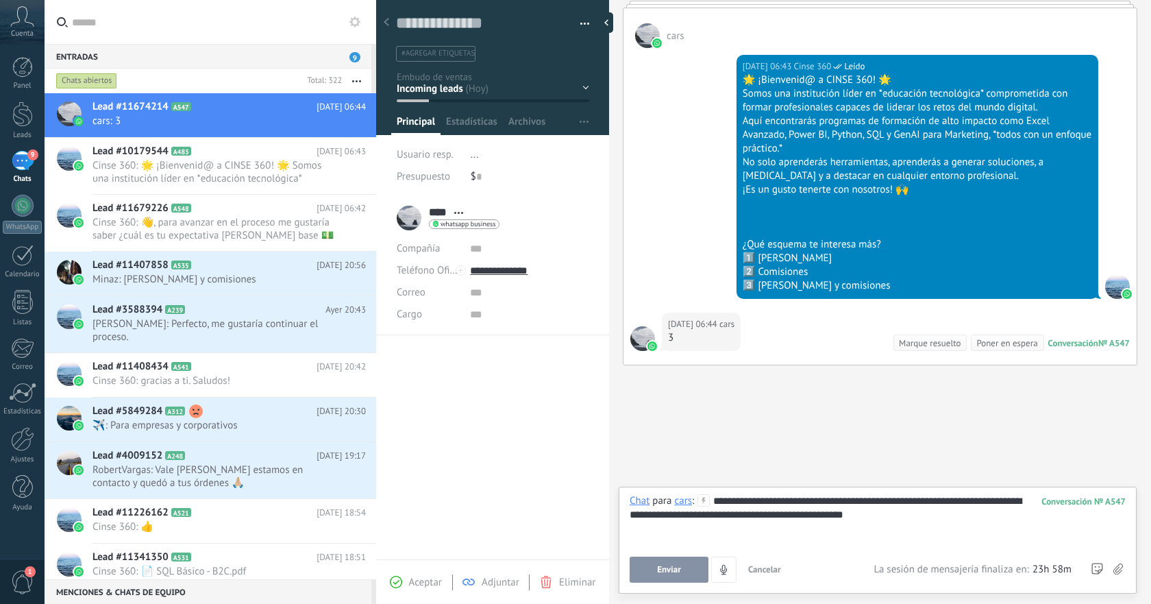
click at [685, 572] on button "Enviar" at bounding box center [669, 570] width 79 height 26
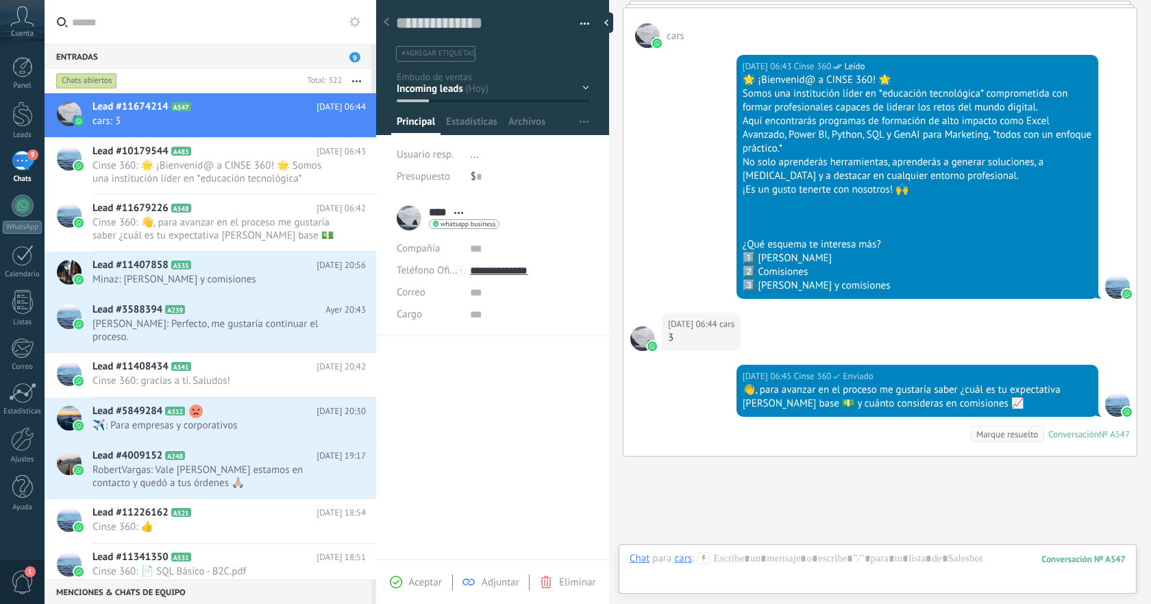
scroll to position [286, 0]
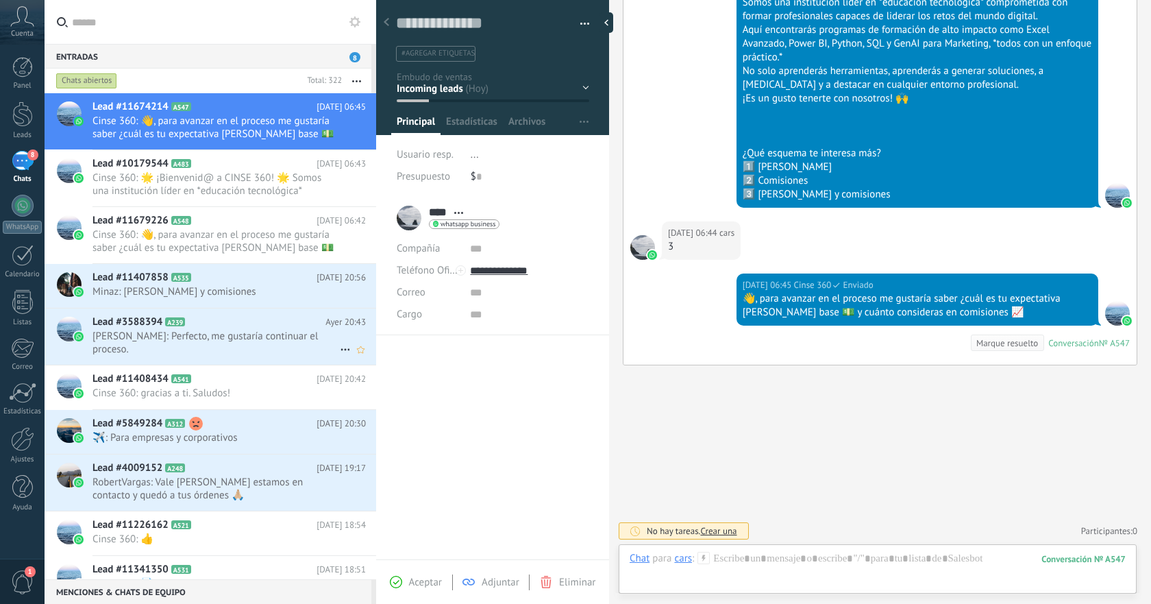
click at [259, 343] on div "Lead #3588394 A239 [DATE] 20:43 [PERSON_NAME]: Perfecto, me gustaría continuar …" at bounding box center [235, 336] width 284 height 56
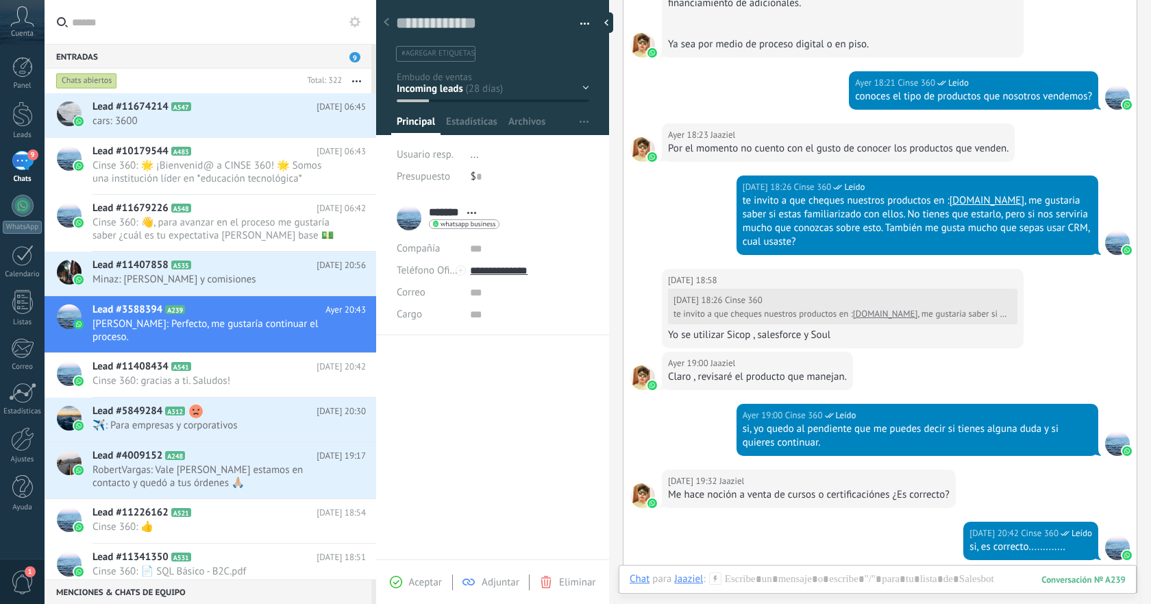
scroll to position [1459, 0]
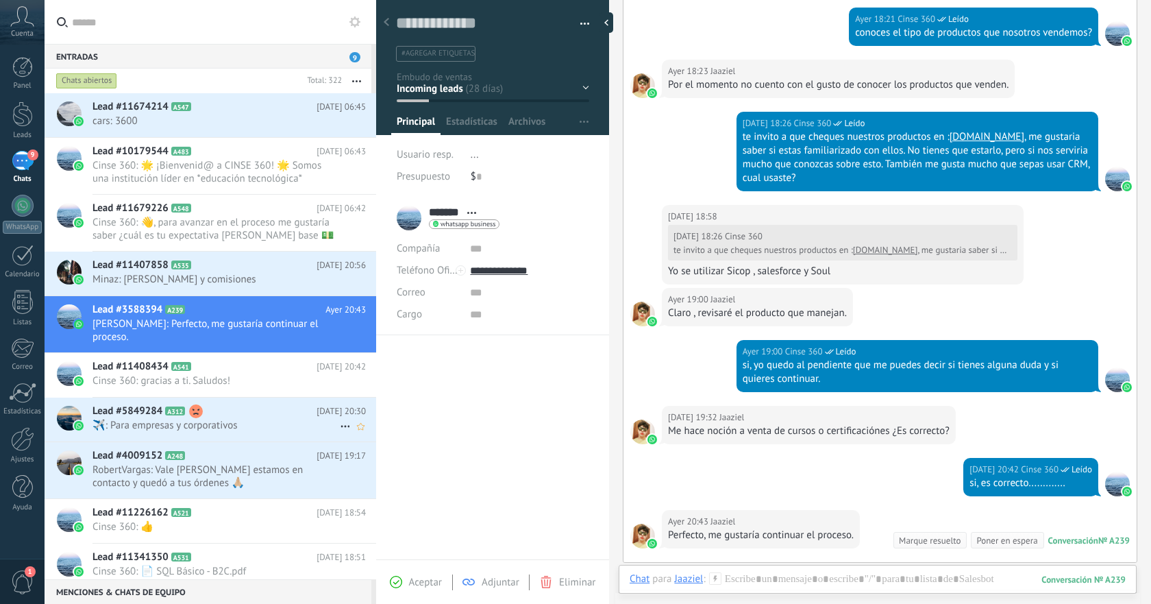
click at [261, 404] on h2 "Lead #5849284 A312" at bounding box center [205, 411] width 224 height 14
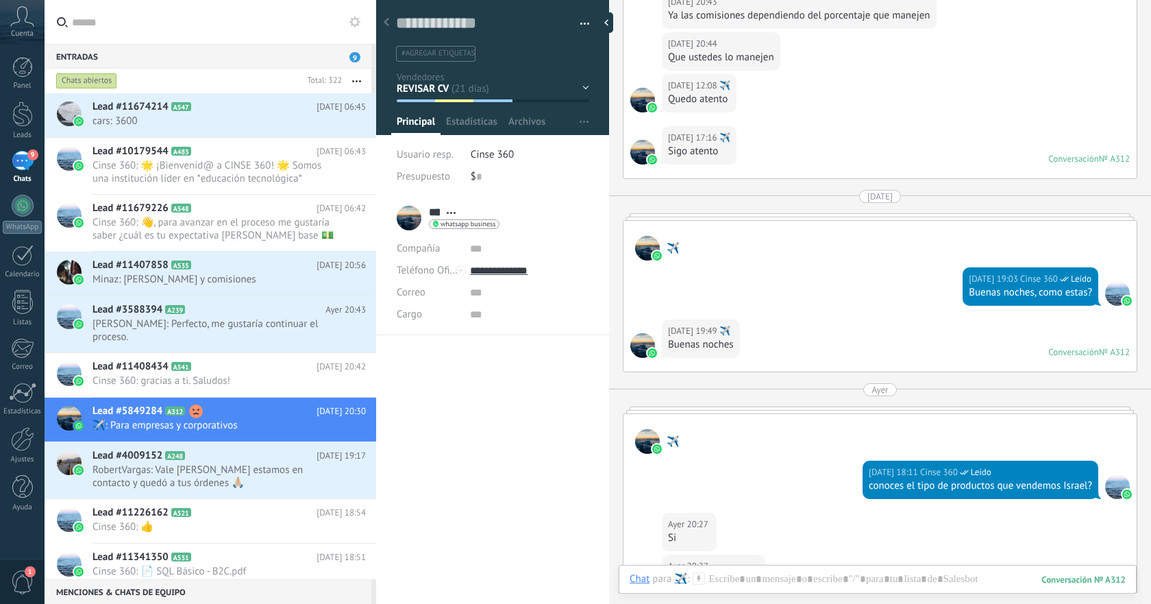
scroll to position [2938, 0]
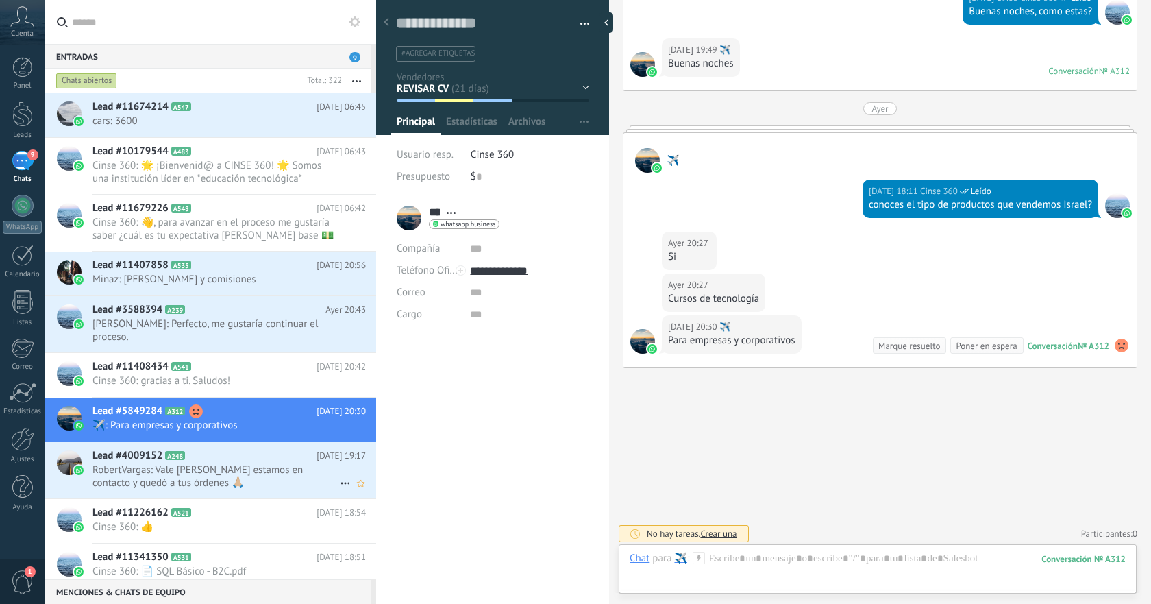
click at [256, 463] on span "RobertVargas: Vale [PERSON_NAME] estamos en contacto y quedó a tus órdenes 🙏🏼" at bounding box center [216, 476] width 247 height 26
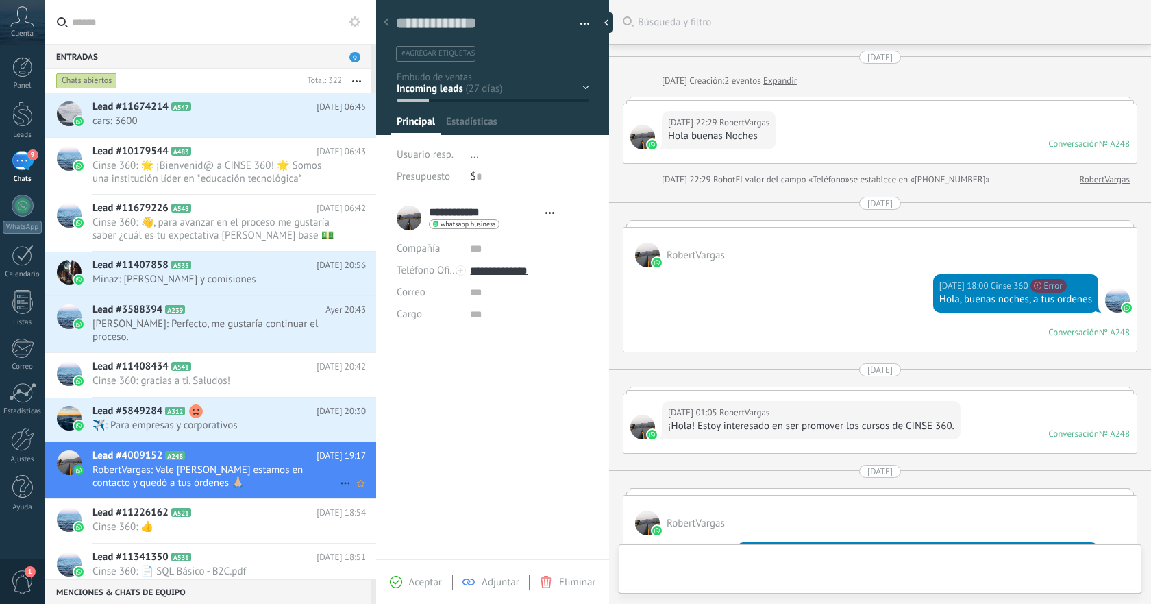
type textarea "**********"
